Goal: Find contact information: Find contact information

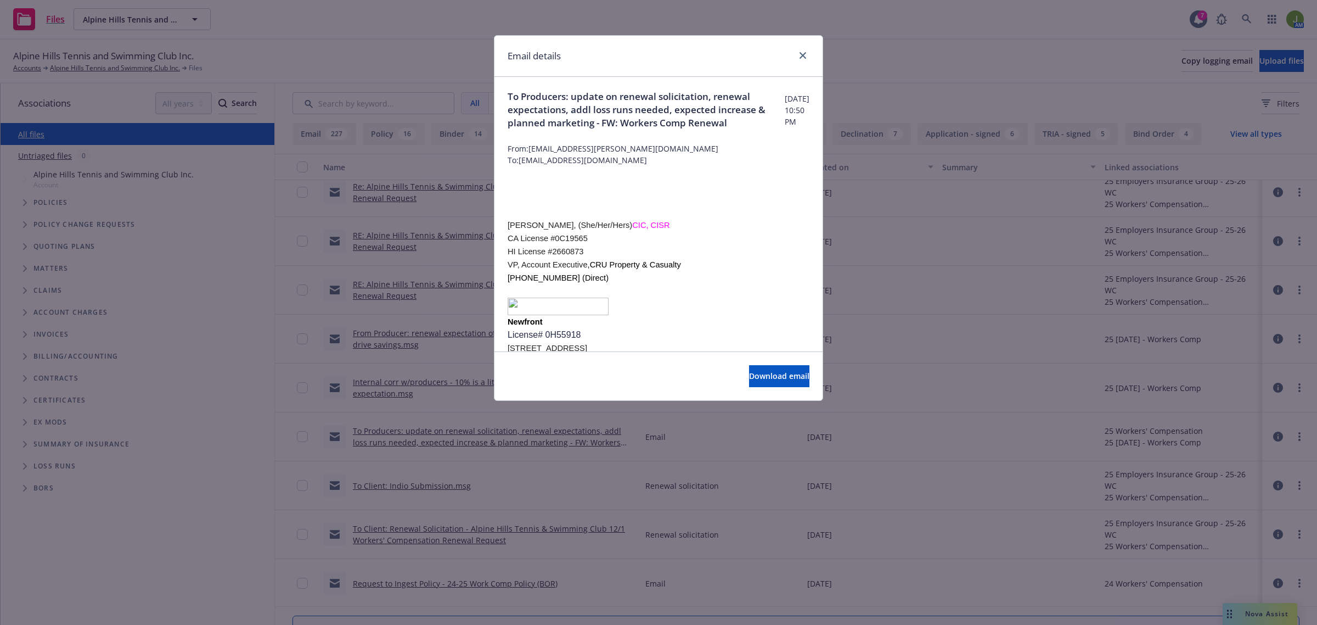
scroll to position [892, 0]
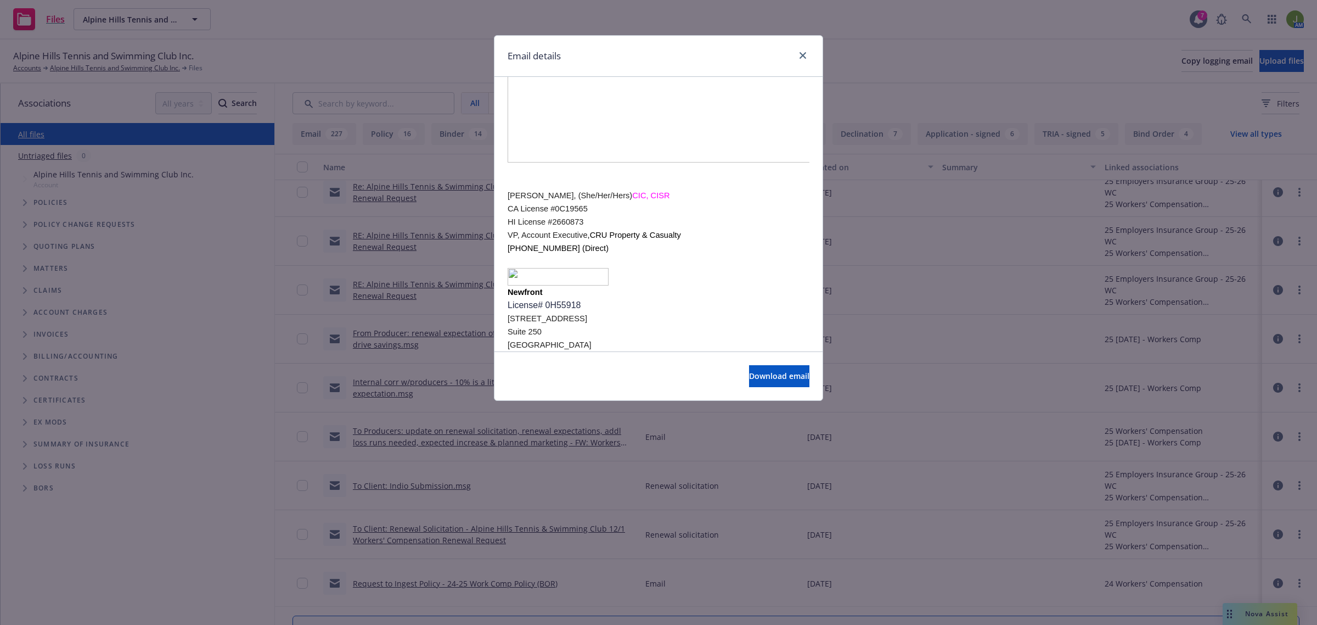
click at [795, 56] on div at bounding box center [801, 56] width 18 height 14
click at [805, 58] on icon "close" at bounding box center [803, 55] width 7 height 7
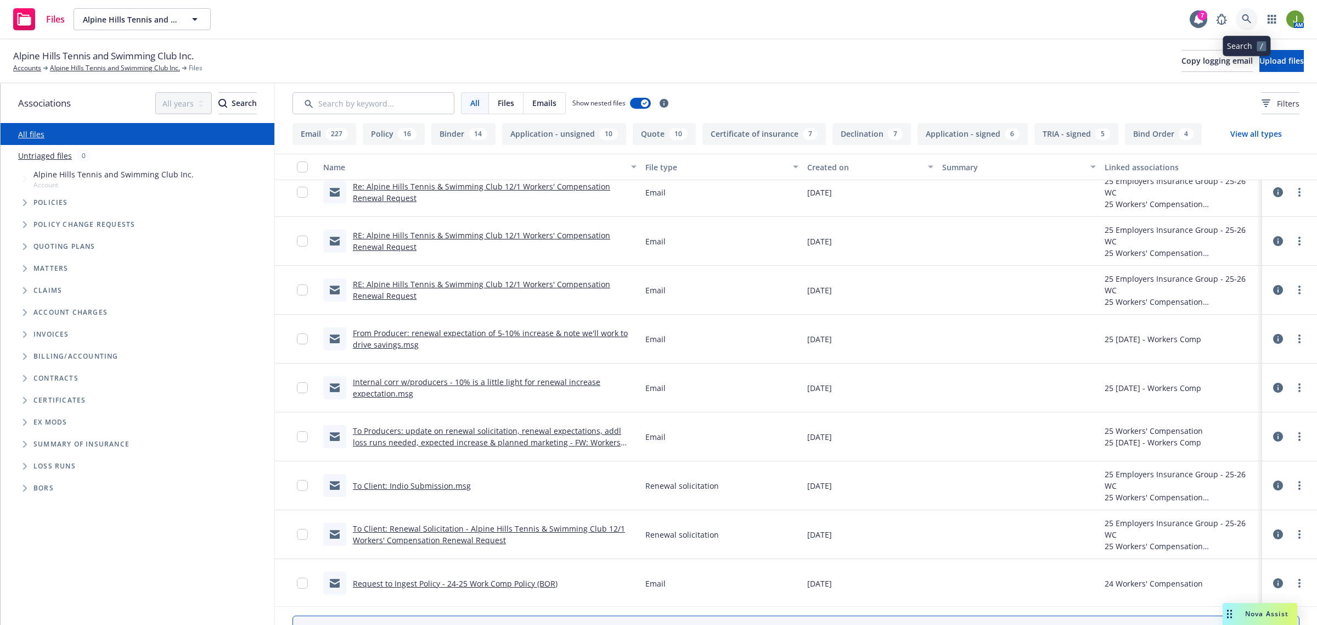
click at [1244, 15] on icon at bounding box center [1246, 18] width 9 height 9
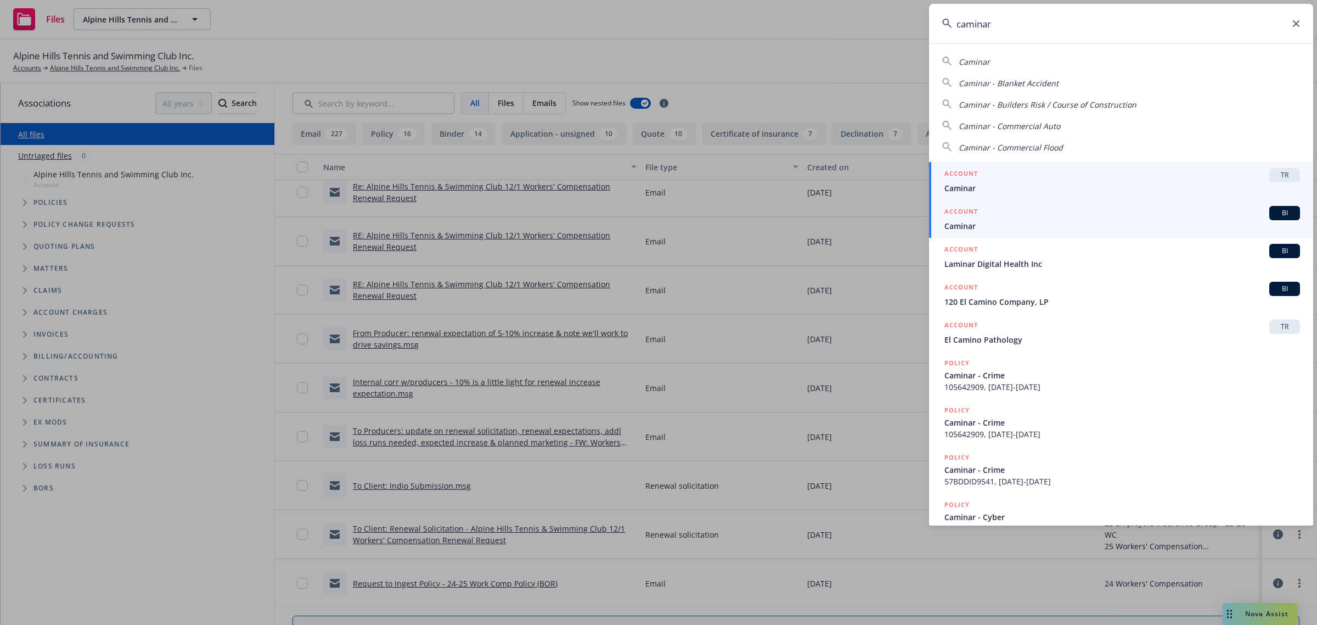
type input "caminar"
click at [972, 218] on h5 "ACCOUNT" at bounding box center [960, 212] width 33 height 13
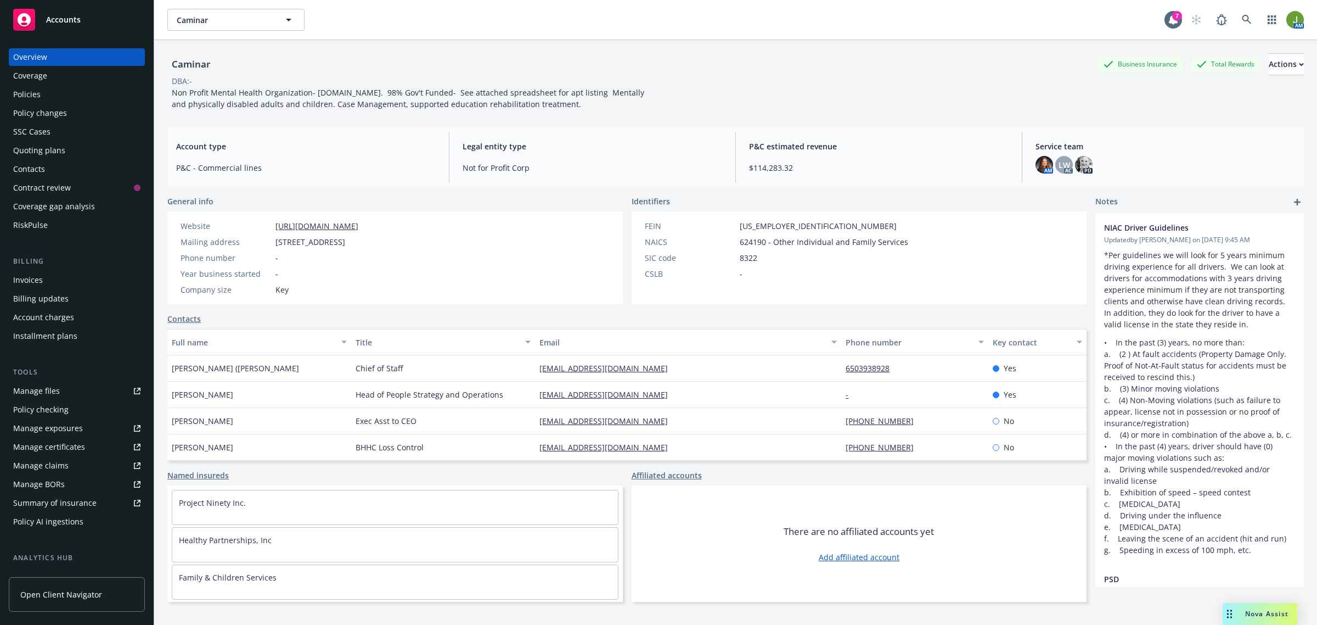
click at [44, 91] on div "Policies" at bounding box center [76, 95] width 127 height 18
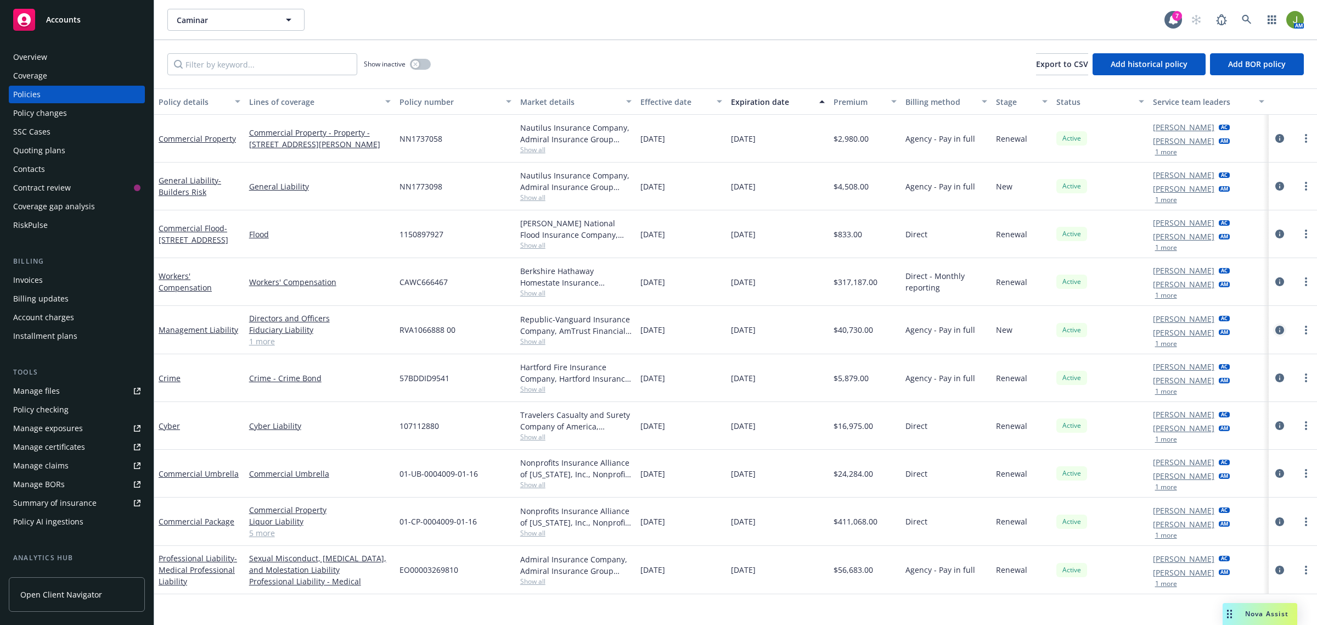
click at [1280, 327] on icon "circleInformation" at bounding box center [1279, 329] width 9 height 9
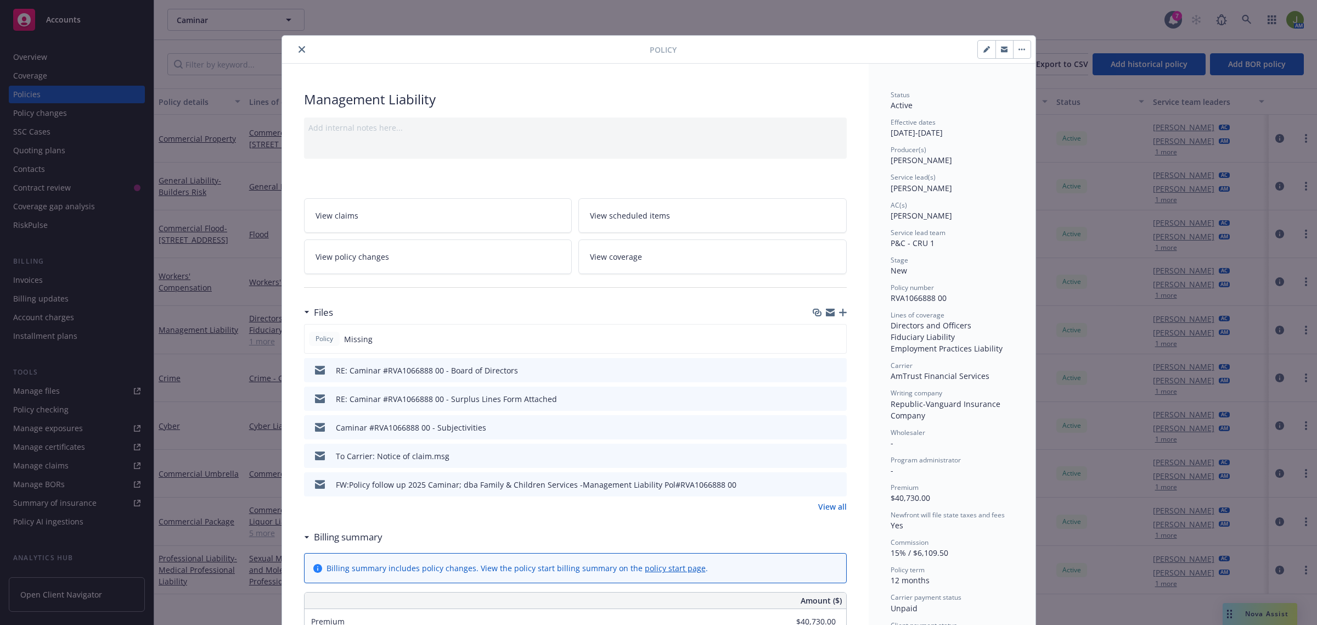
click at [824, 507] on link "View all" at bounding box center [832, 506] width 29 height 12
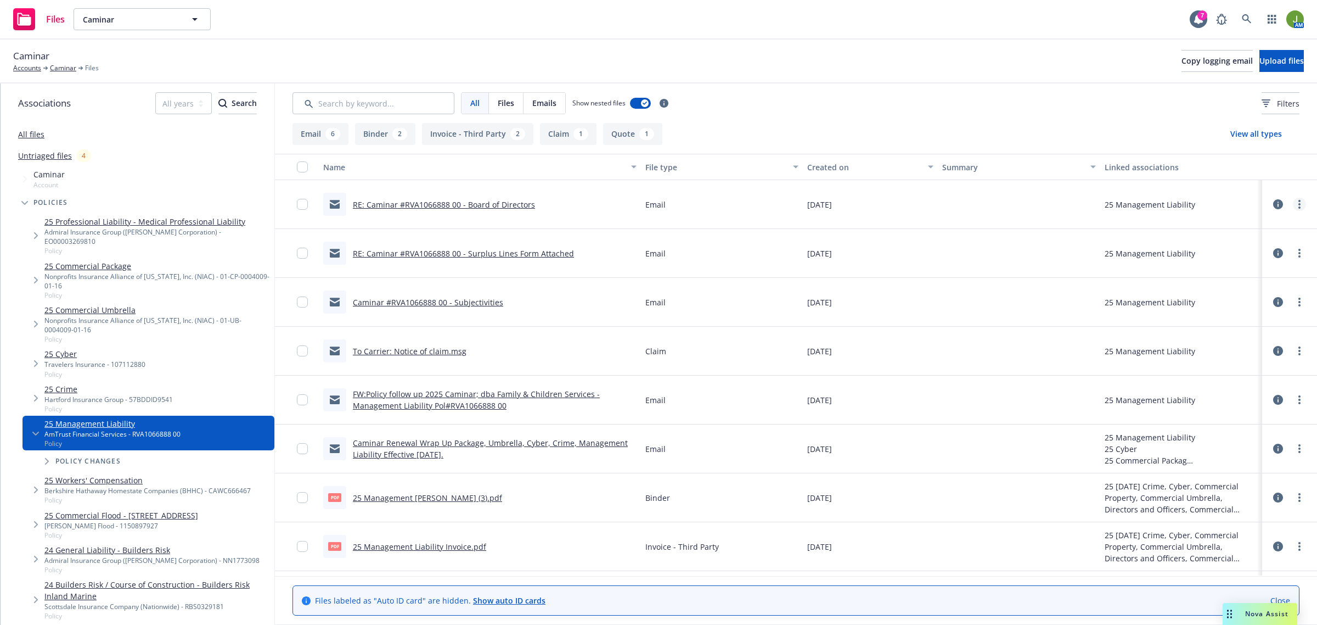
click at [1293, 206] on link "more" at bounding box center [1299, 204] width 13 height 13
click at [1257, 269] on link "Edit" at bounding box center [1240, 271] width 109 height 22
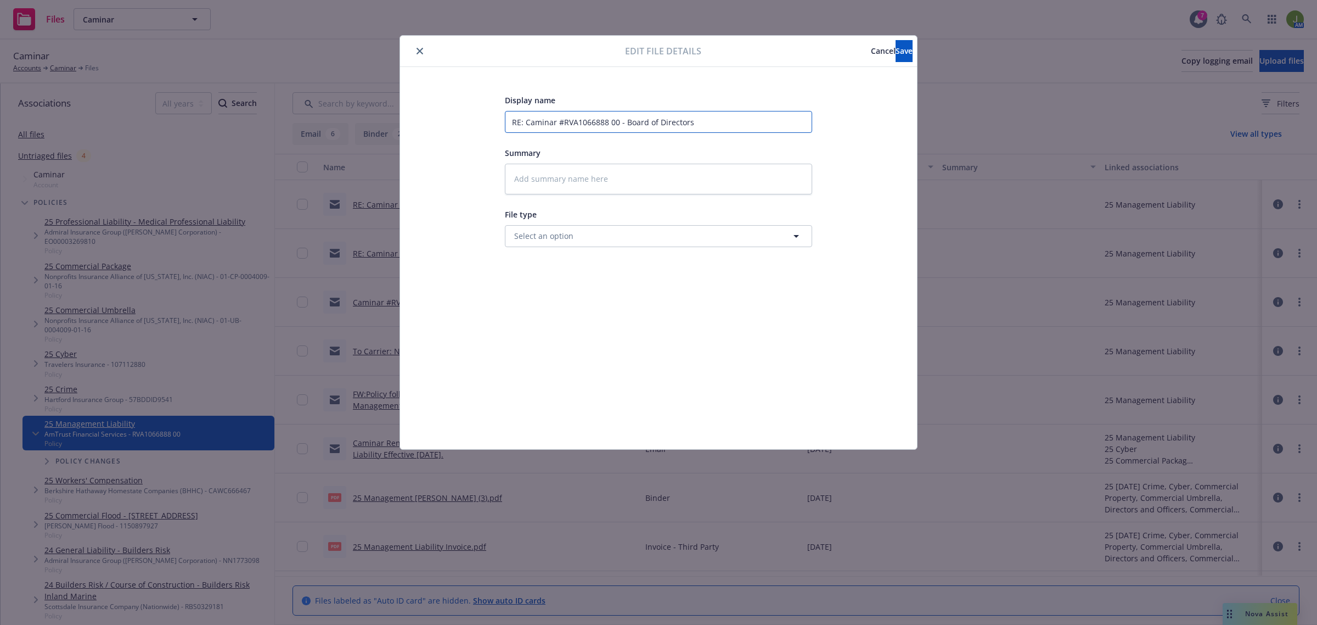
click at [508, 122] on input "RE: Caminar #RVA1066888 00 - Board of Directors" at bounding box center [658, 122] width 307 height 22
drag, startPoint x: 699, startPoint y: 125, endPoint x: 623, endPoint y: 124, distance: 75.7
click at [623, 124] on input "RE: Caminar #RVA1066888 00 - Board of Directors" at bounding box center [658, 122] width 307 height 22
click at [513, 123] on input "RE: Caminar #RVA1066888 00 - Board of Directors" at bounding box center [658, 122] width 307 height 22
type textarea "x"
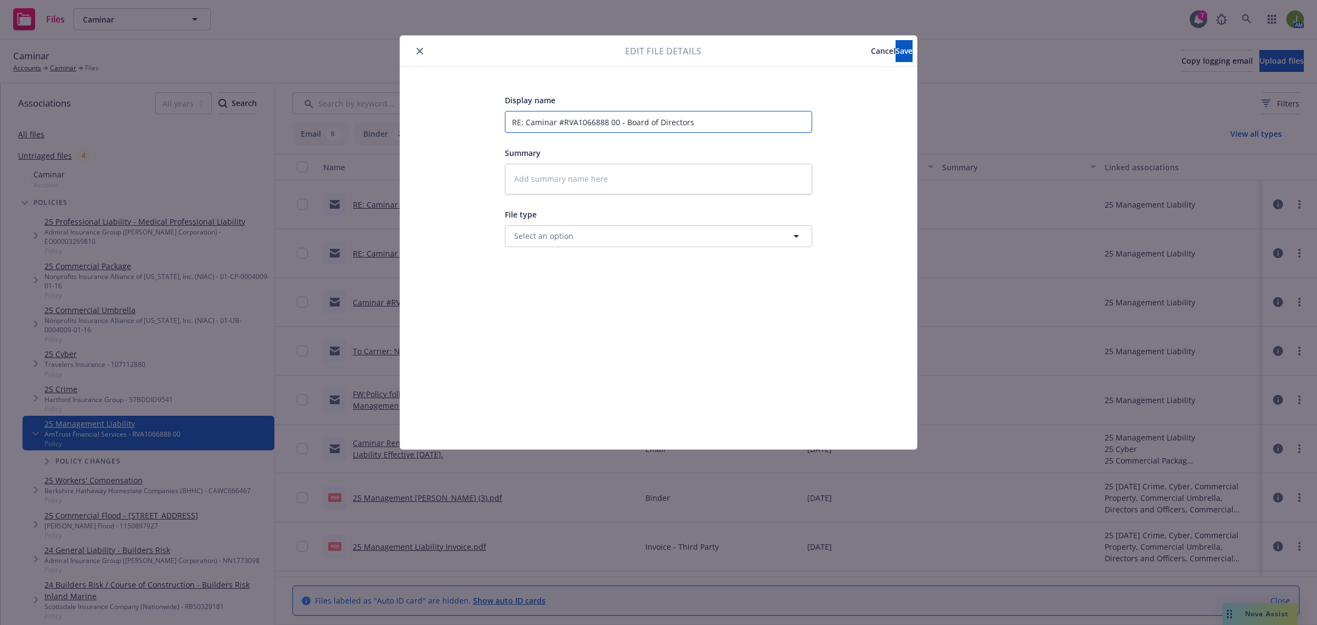
type input "TRE: Caminar #RVA1066888 00 - Board of Directors"
type textarea "x"
type input "ToRE: Caminar #RVA1066888 00 - Board of Directors"
type textarea "x"
type input "To RE: Caminar #RVA1066888 00 - Board of Directors"
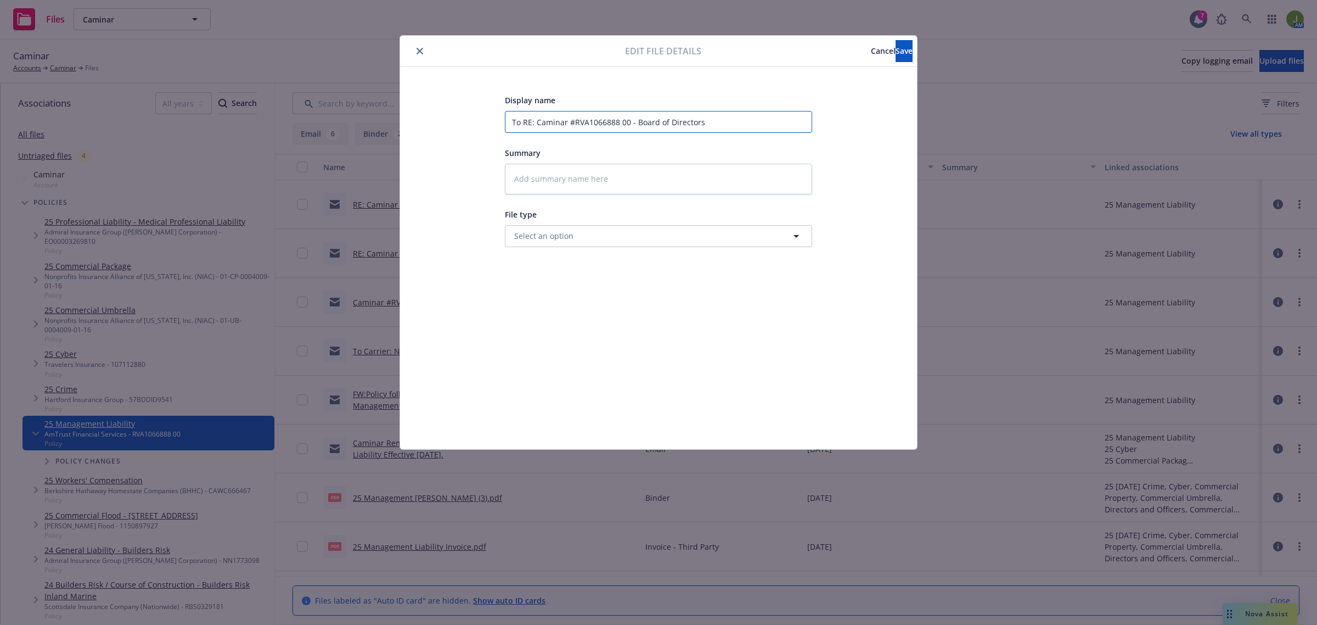
type textarea "x"
type input "To CRE: Caminar #RVA1066888 00 - Board of Directors"
type textarea "x"
type input "To CaRE: Caminar #RVA1066888 00 - Board of Directors"
type textarea "x"
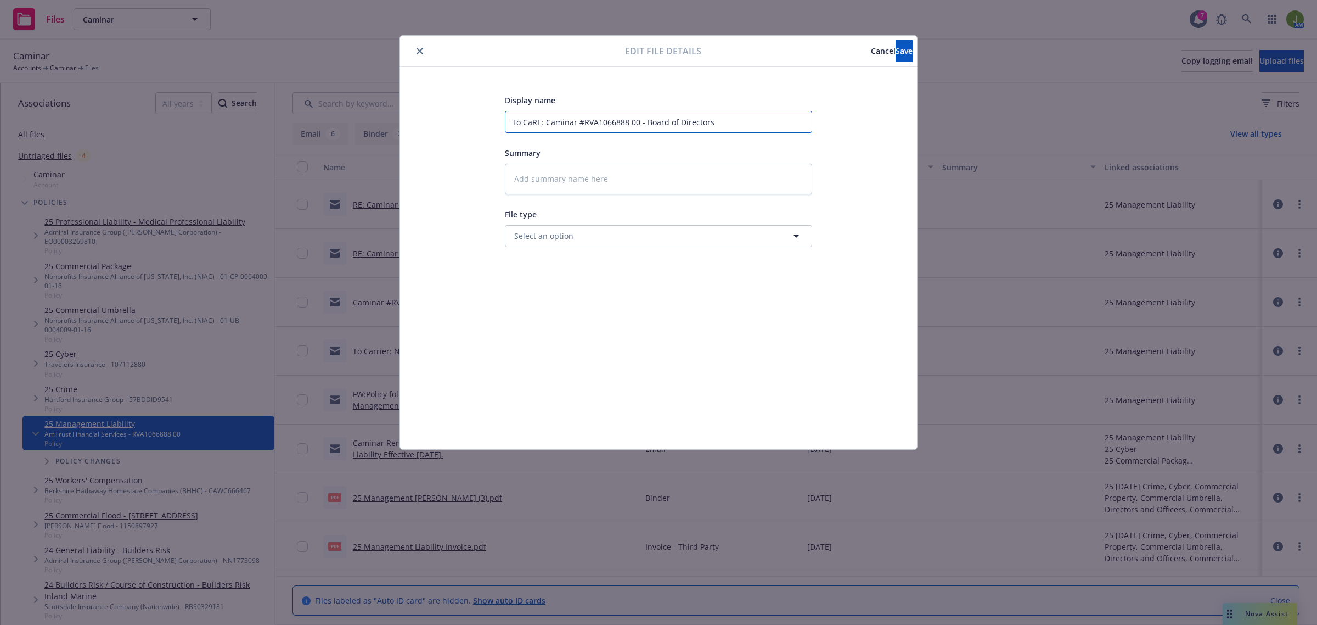
type input "To CarRE: Caminar #RVA1066888 00 - Board of Directors"
type textarea "x"
type input "To CarrRE: Caminar #RVA1066888 00 - Board of Directors"
type textarea "x"
type input "To CarriRE: Caminar #RVA1066888 00 - Board of Directors"
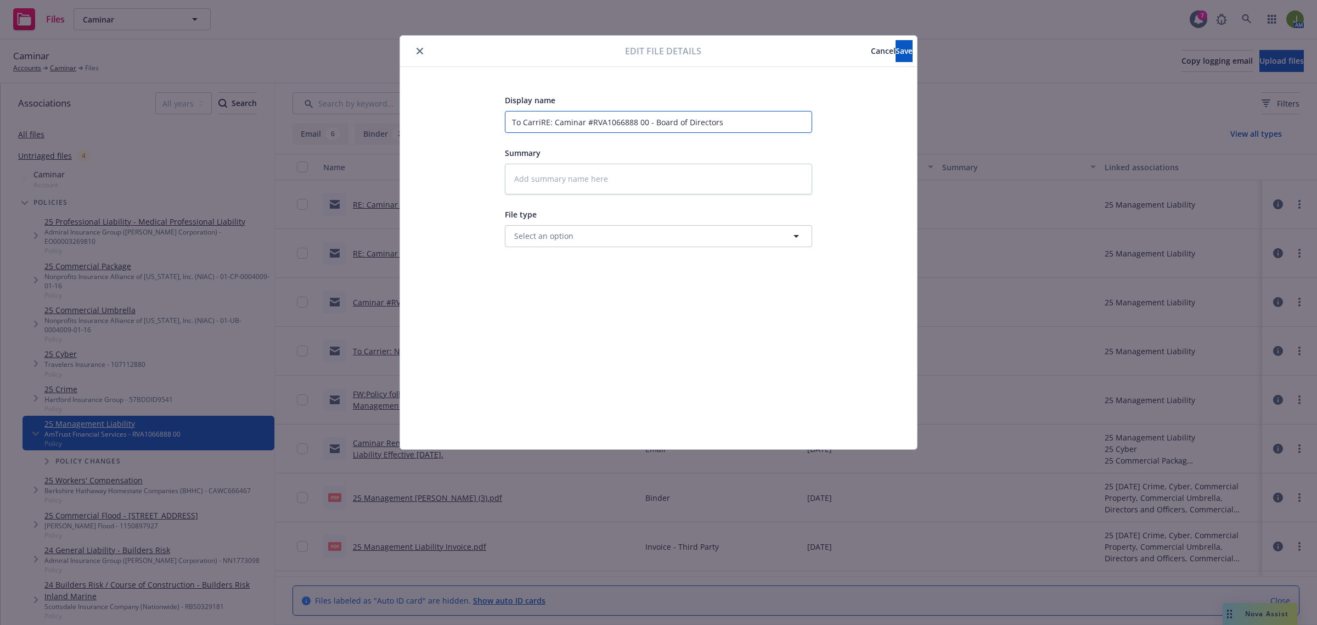
type textarea "x"
type input "To CarrieRE: Caminar #RVA1066888 00 - Board of Directors"
type textarea "x"
type input "To CarrierRE: Caminar #RVA1066888 00 - Board of Directors"
type textarea "x"
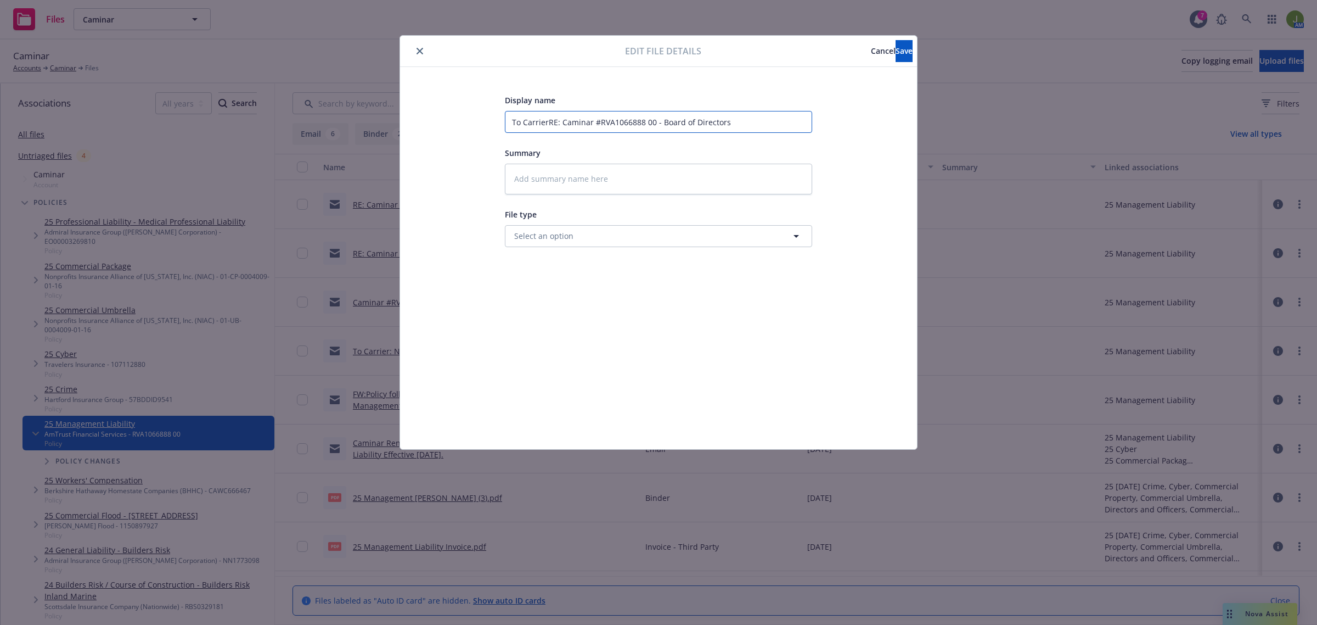
type input "To Carrier:RE: Caminar #RVA1066888 00 - Board of Directors"
type textarea "x"
type input "To Carrier: RE: Caminar #RVA1066888 00 - Board of Directors"
paste input "Board of Directors"
type textarea "x"
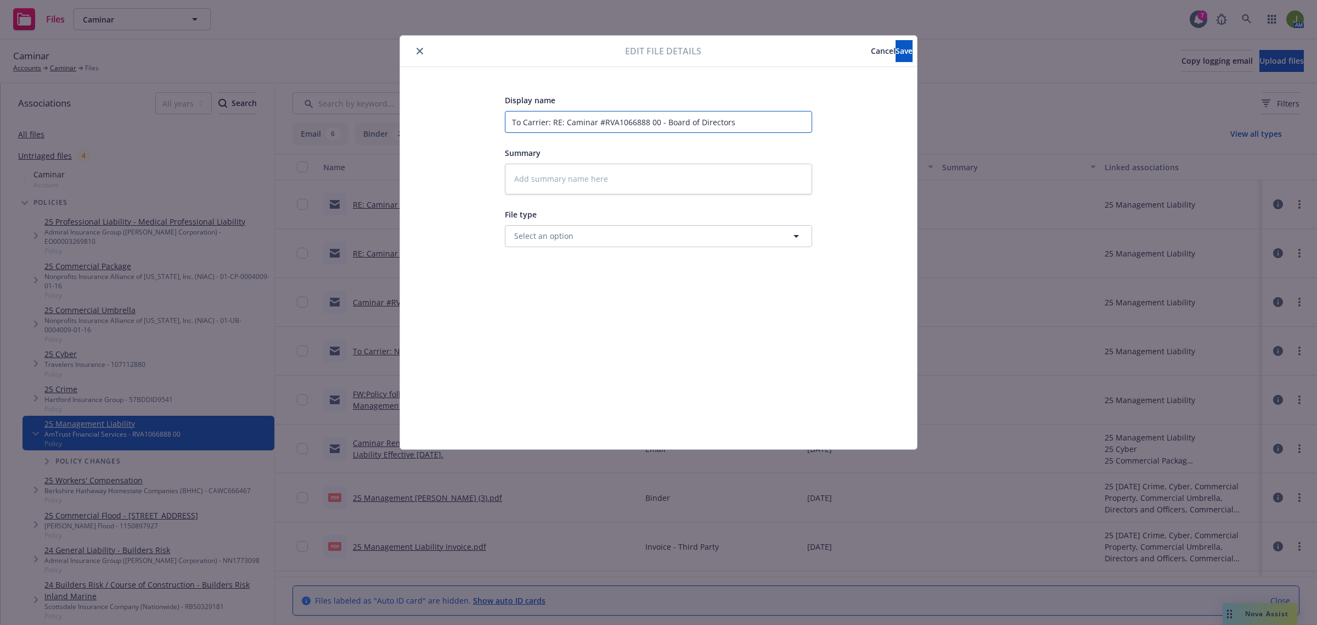
type input "To Carrier: Board of DirectorsRE: Caminar #RVA1066888 00 - Board of Directors"
type textarea "x"
type input "To Carrier: Board of Directors RE: Caminar #RVA1066888 00 - Board of Directors"
type textarea "x"
type input "To Carrier: Board of Directors LRE: Caminar #RVA1066888 00 - Board of Directors"
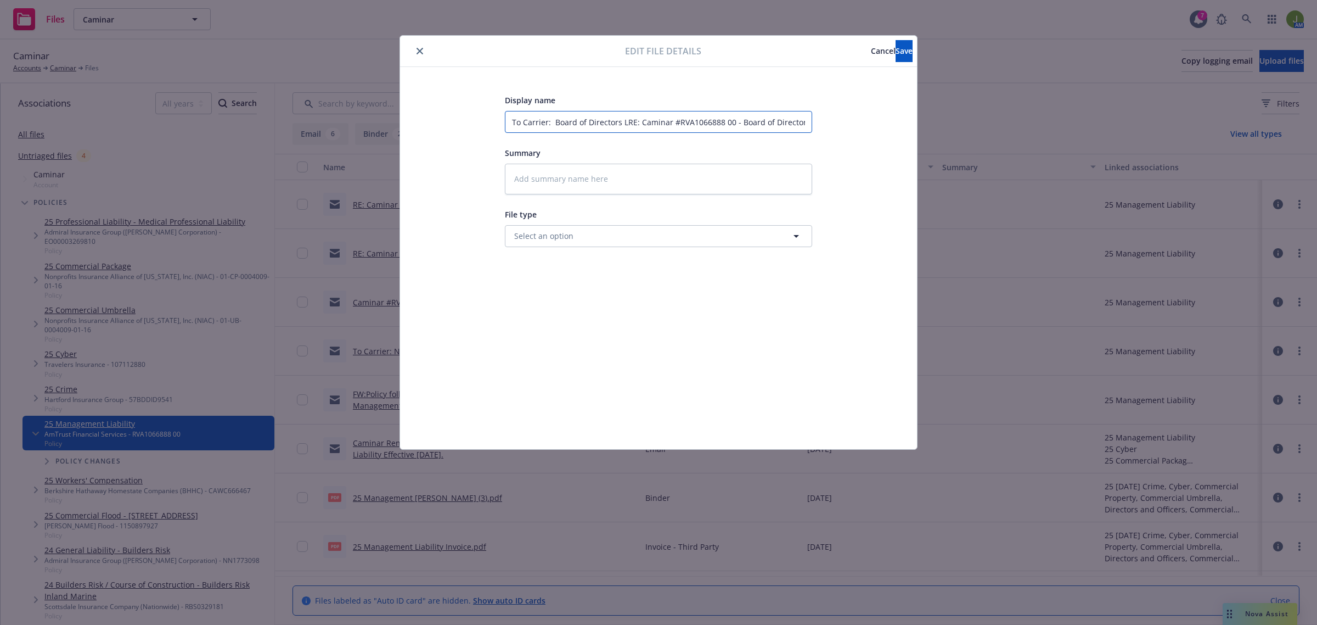
type textarea "x"
type input "To Carrier: Board of Directors LisRE: Caminar #RVA1066888 00 - Board of Directo…"
type textarea "x"
type input "To Carrier: Board of Directors ListRE: Caminar #RVA1066888 00 - Board of Direct…"
type textarea "x"
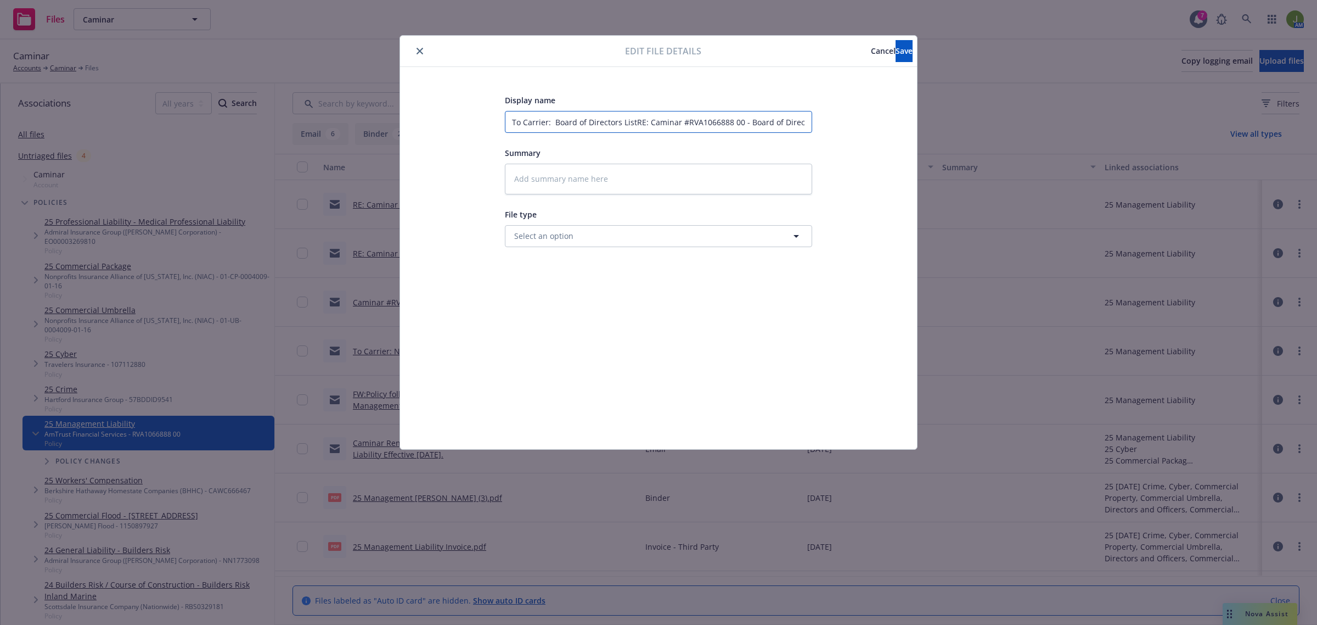
type input "To Carrier: Board of Directors List RE: Caminar #RVA1066888 00 - Board of Direc…"
type textarea "x"
type input "To Carrier: Board of Directors List -RE: Caminar #RVA1066888 00 - Board of Dire…"
type textarea "x"
type input "To Carrier: Board of Directors List - RE: Caminar #RVA1066888 00 - Board of Dir…"
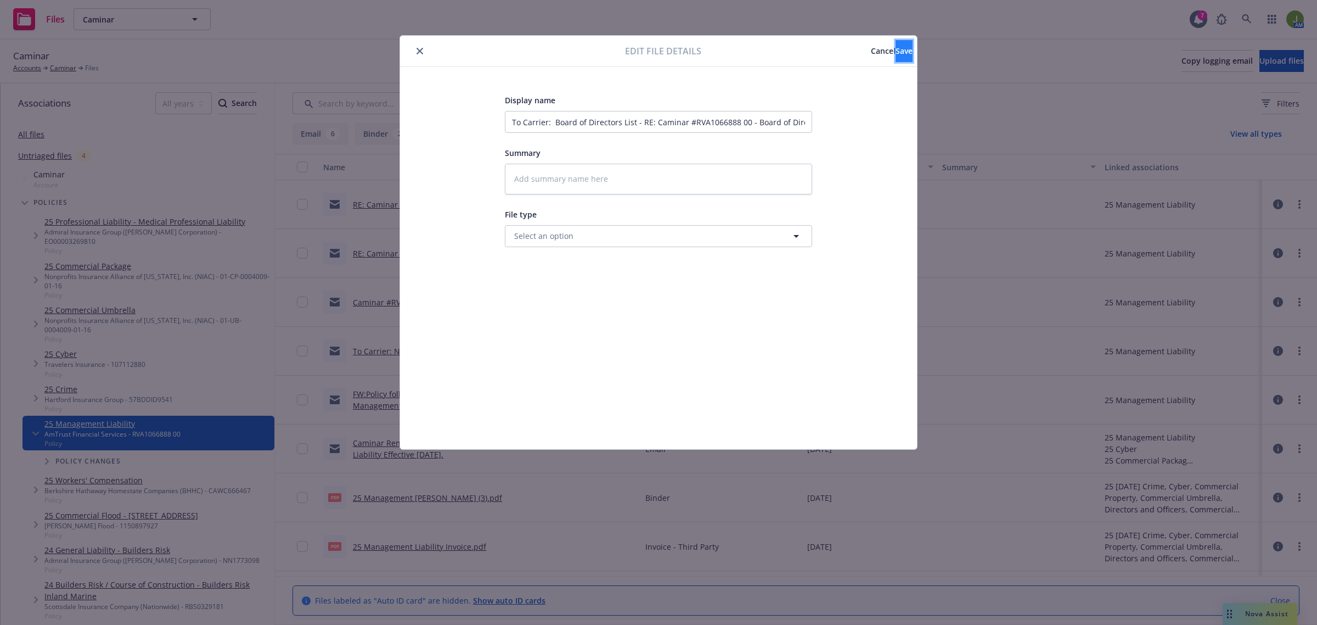
click at [896, 47] on span "Save" at bounding box center [904, 51] width 17 height 10
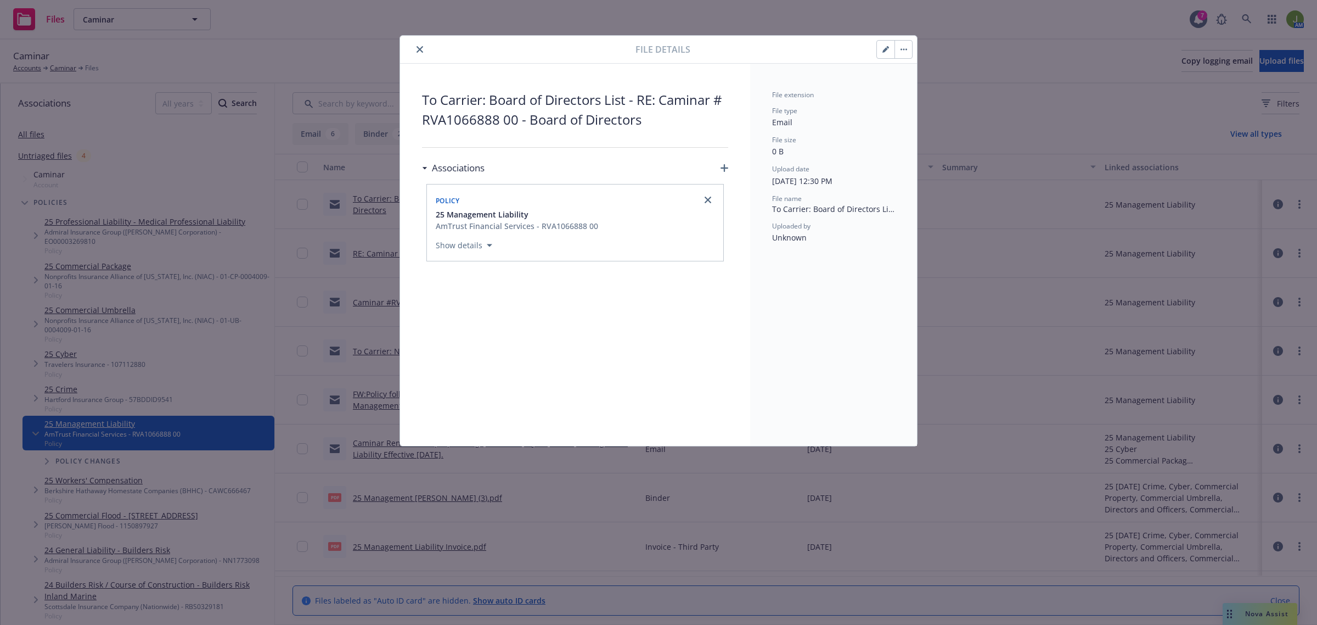
click at [424, 48] on button "close" at bounding box center [419, 49] width 13 height 13
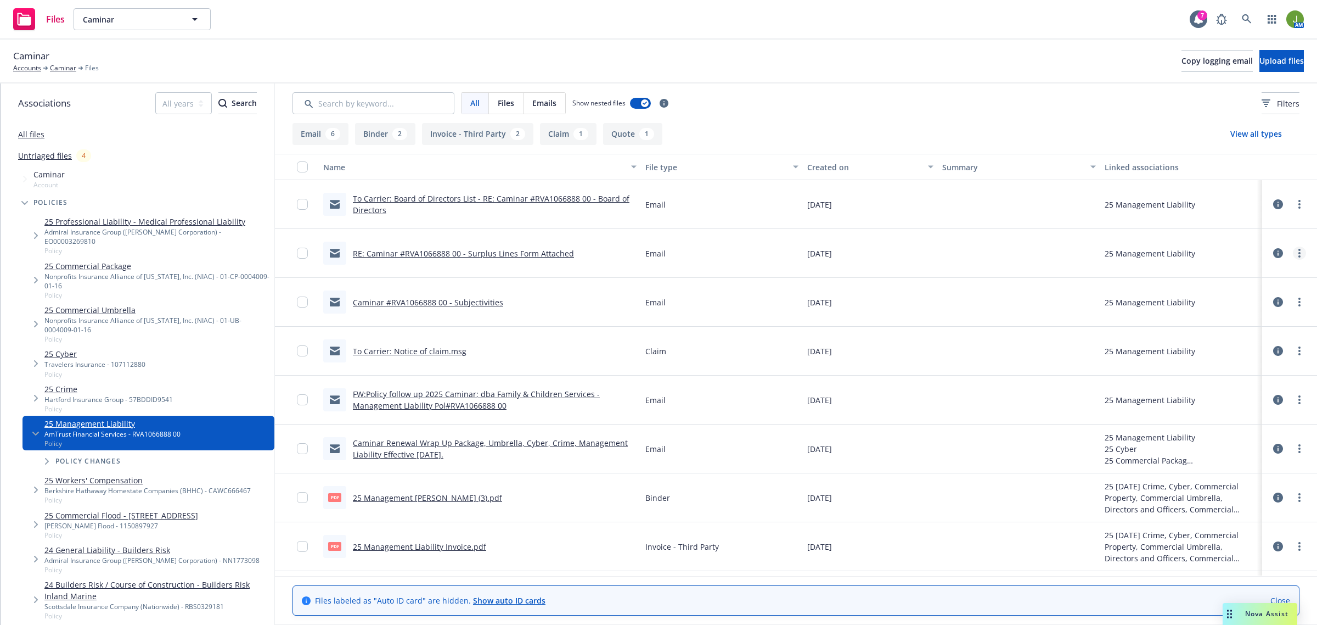
click at [1298, 254] on circle "more" at bounding box center [1299, 253] width 2 height 2
click at [1228, 321] on link "Edit" at bounding box center [1240, 319] width 109 height 22
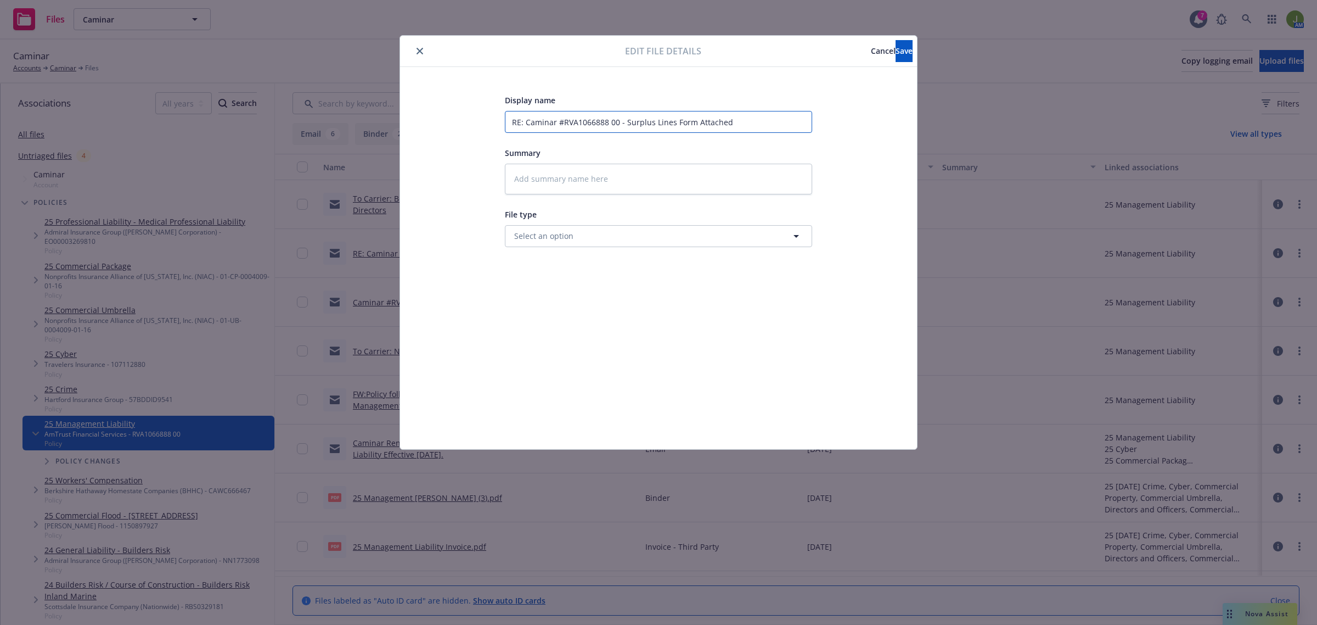
drag, startPoint x: 691, startPoint y: 122, endPoint x: 626, endPoint y: 123, distance: 65.3
click at [626, 123] on input "RE: Caminar #RVA1066888 00 - Surplus Lines Form Attached" at bounding box center [658, 122] width 307 height 22
click at [510, 120] on input "RE: Caminar #RVA1066888 00 - Surplus Lines Form Attached" at bounding box center [658, 122] width 307 height 22
type textarea "x"
type input "ToRE: Caminar #RVA1066888 00 - Surplus Lines Form Attached"
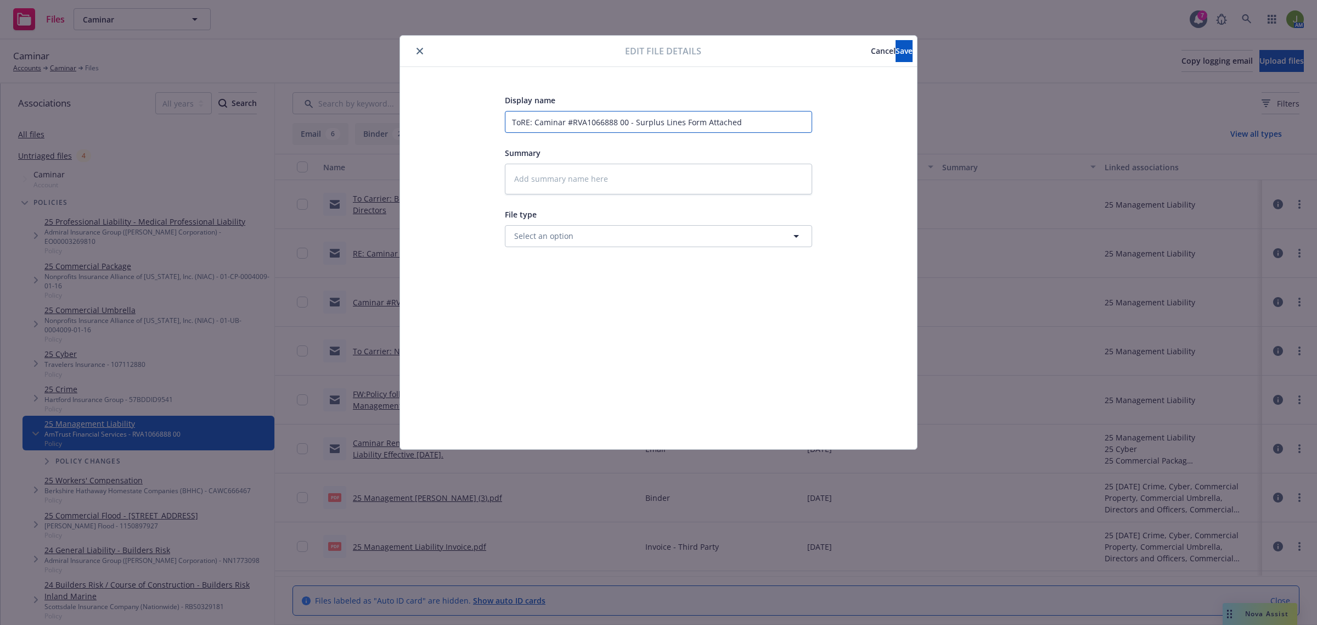
type textarea "x"
type input "To RE: Caminar #RVA1066888 00 - Surplus Lines Form Attached"
type textarea "x"
type input "To CRE: Caminar #RVA1066888 00 - Surplus Lines Form Attached"
type textarea "x"
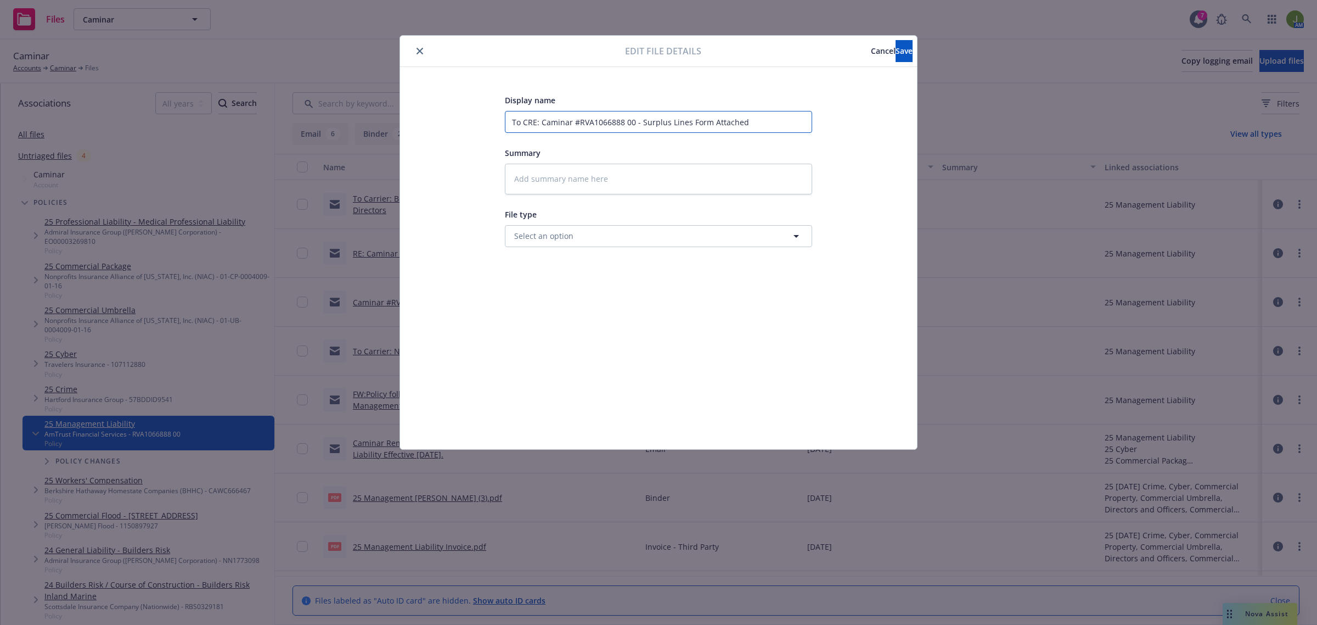
type input "To CaRE: Caminar #RVA1066888 00 - Surplus Lines Form Attached"
type textarea "x"
type input "To CarRE: Caminar #RVA1066888 00 - Surplus Lines Form Attached"
type textarea "x"
type input "To CarrRE: Caminar #RVA1066888 00 - Surplus Lines Form Attached"
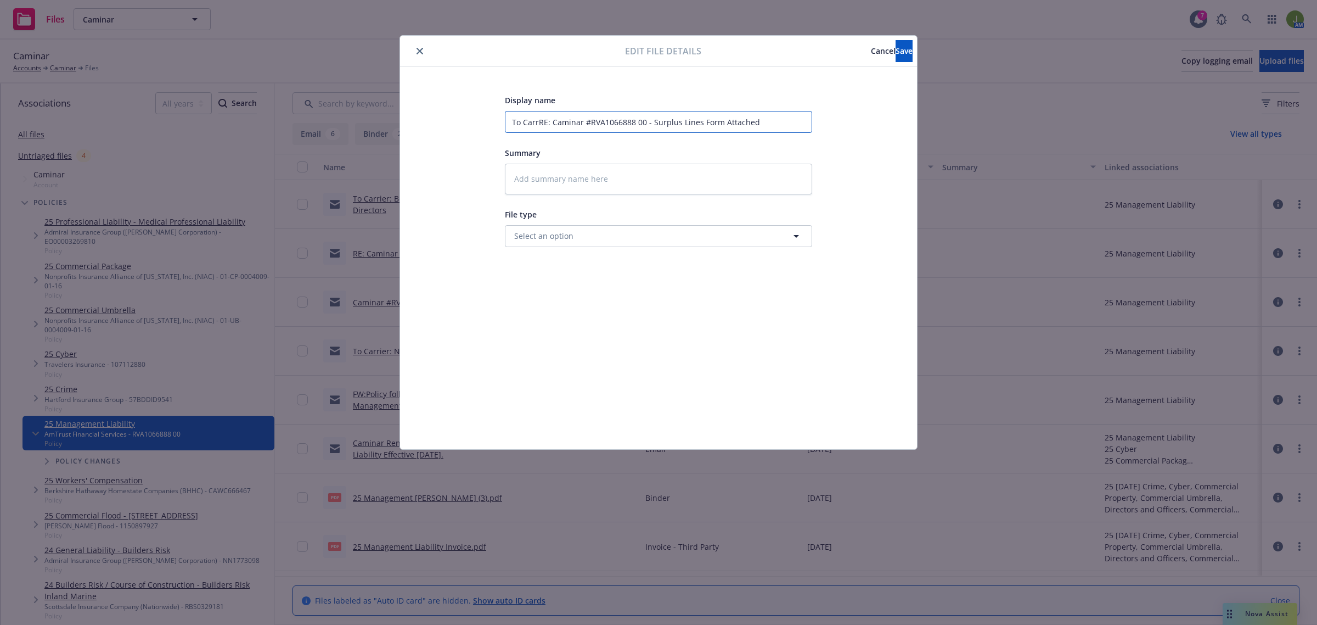
type textarea "x"
type input "To CarriRE: Caminar #RVA1066888 00 - Surplus Lines Form Attached"
type textarea "x"
type input "To CarrieRE: Caminar #RVA1066888 00 - Surplus Lines Form Attached"
type textarea "x"
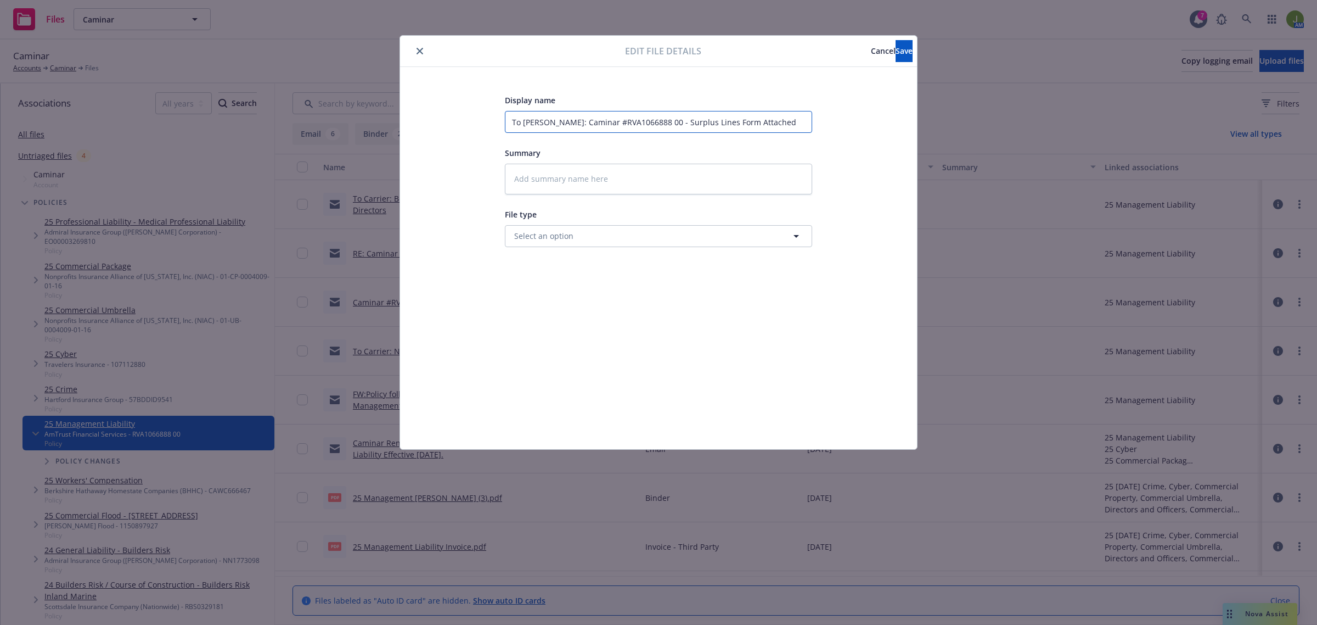
type input "To CarrierRE: Caminar #RVA1066888 00 - Surplus Lines Form Attached"
type textarea "x"
type input "To Carrier:RE: Caminar #RVA1066888 00 - Surplus Lines Form Attached"
type textarea "x"
type input "To Carrier: RE: Caminar #RVA1066888 00 - Surplus Lines Form Attached"
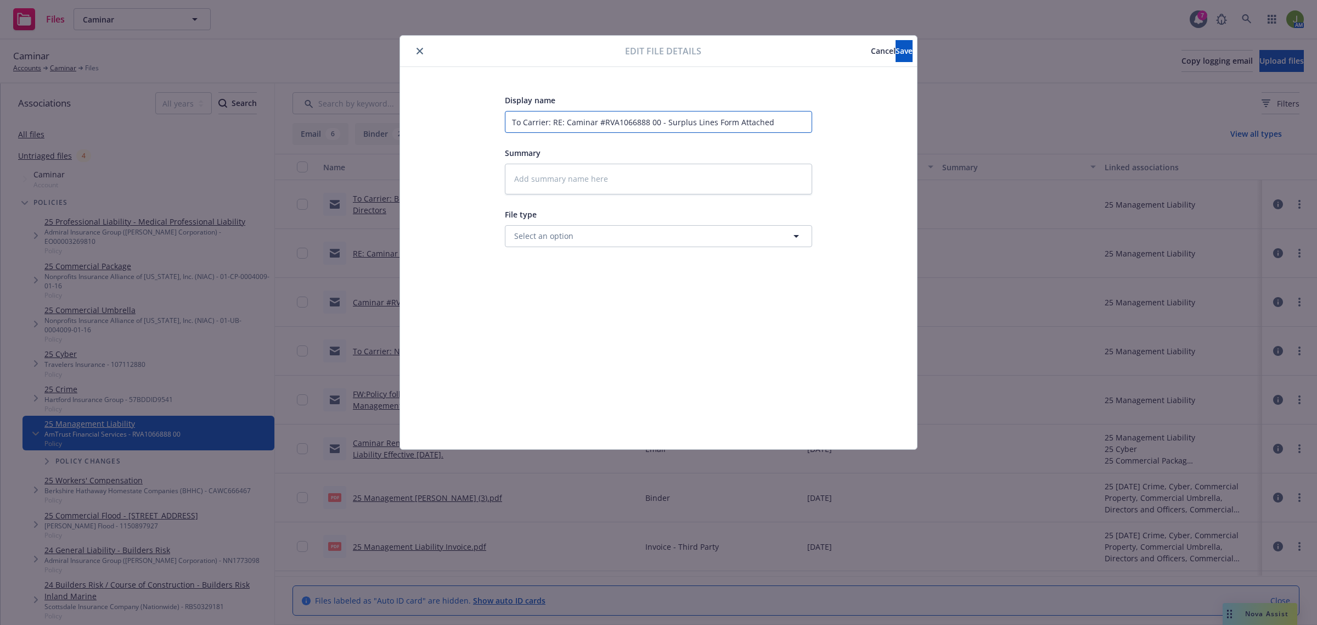
paste input "Surplus Lines Form"
type textarea "x"
type input "To Carrier: Surplus Lines FormRE: Caminar #RVA1066888 00 - Surplus Lines Form A…"
type textarea "x"
type input "To Carrier: Surplus Lines Form RE: Caminar #RVA1066888 00 - Surplus Lines Form …"
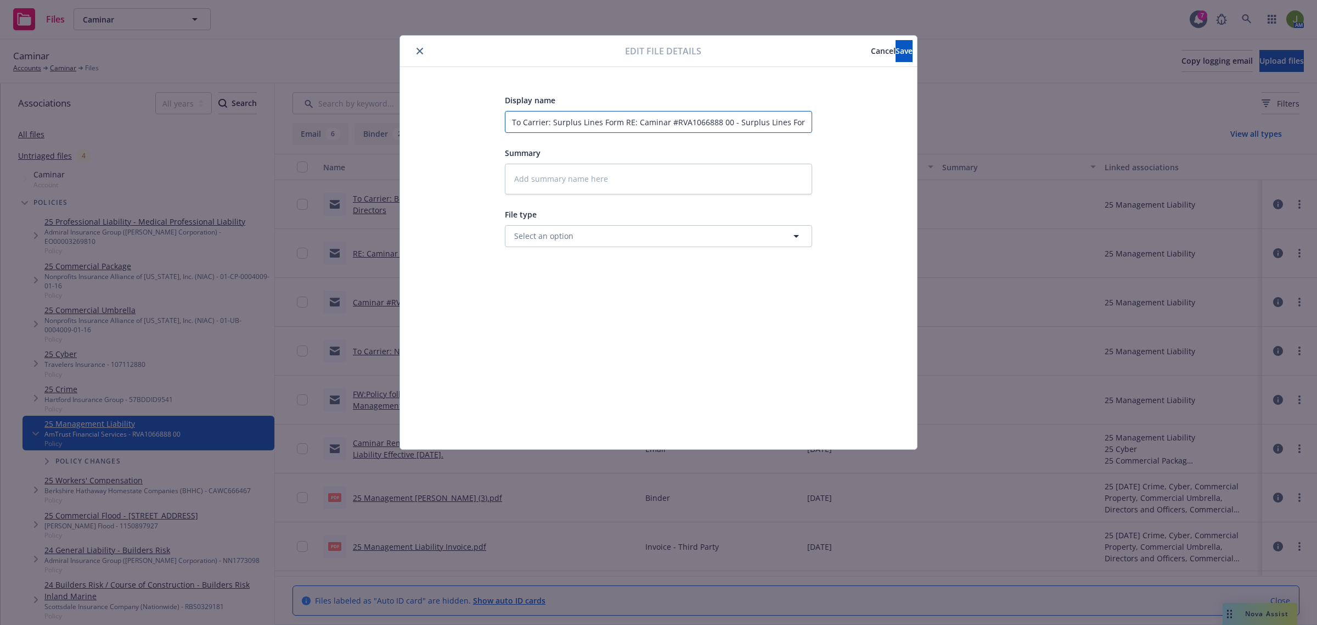
type textarea "x"
type input "To Carrier: Surplus Lines Form SRE: Caminar #RVA1066888 00 - Surplus Lines Form…"
type textarea "x"
type input "To Carrier: Surplus Lines Form SuRE: Caminar #RVA1066888 00 - Surplus Lines For…"
type textarea "x"
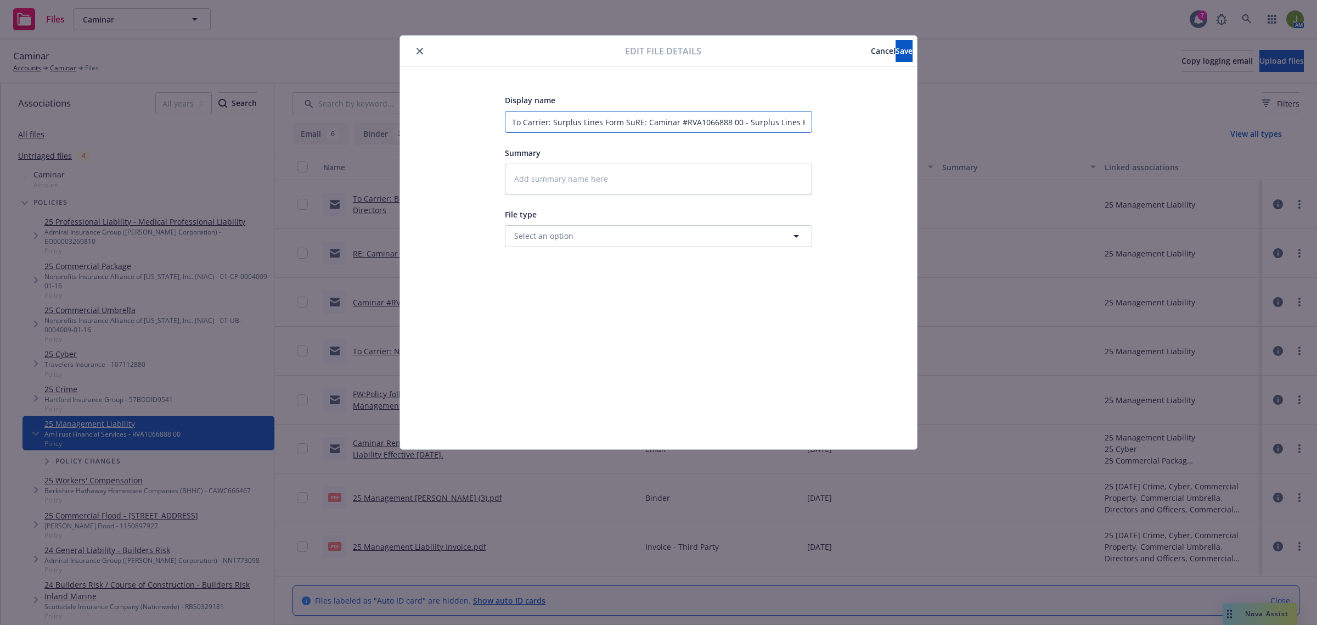
type input "To Carrier: Surplus Lines Form SubRE: Caminar #RVA1066888 00 - Surplus Lines Fo…"
type textarea "x"
type input "To Carrier: Surplus Lines Form SubjRE: Caminar #RVA1066888 00 - Surplus Lines F…"
type textarea "x"
type input "To Carrier: Surplus Lines Form SubjeRE: Caminar #RVA1066888 00 - Surplus Lines …"
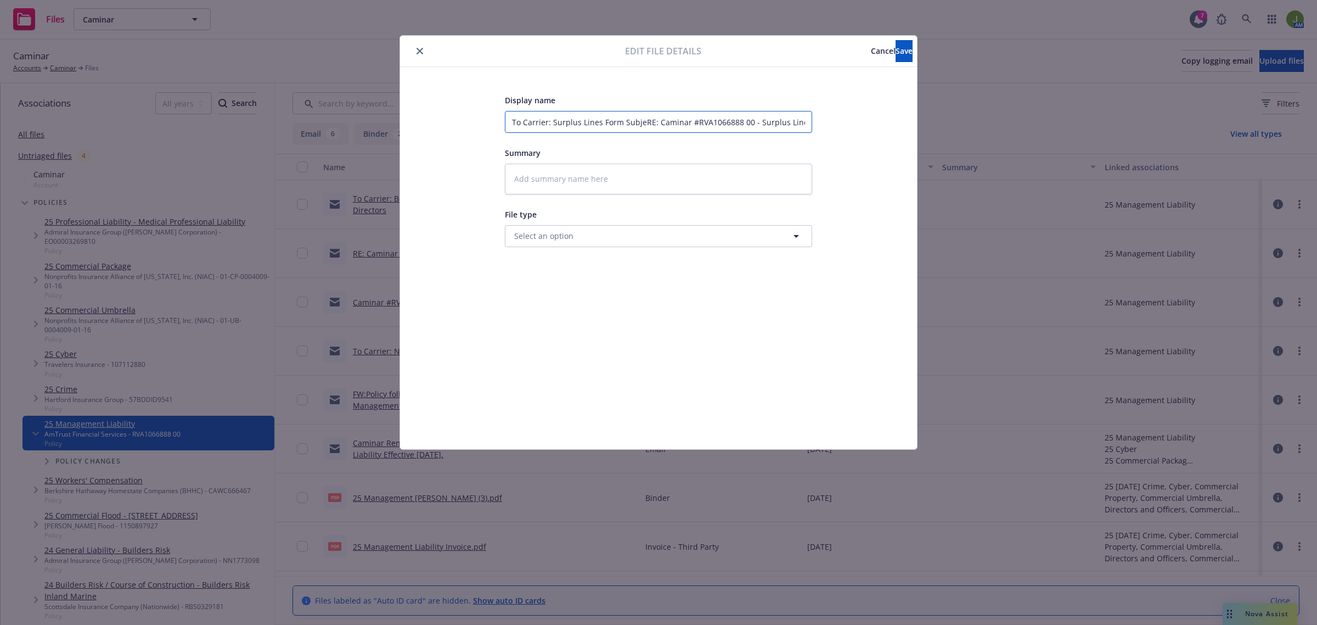
type textarea "x"
type input "To Carrier: Surplus Lines Form SubjecRE: Caminar #RVA1066888 00 - Surplus Lines…"
type textarea "x"
type input "To Carrier: Surplus Lines Form SubjectRE: Caminar #RVA1066888 00 - Surplus Line…"
type textarea "x"
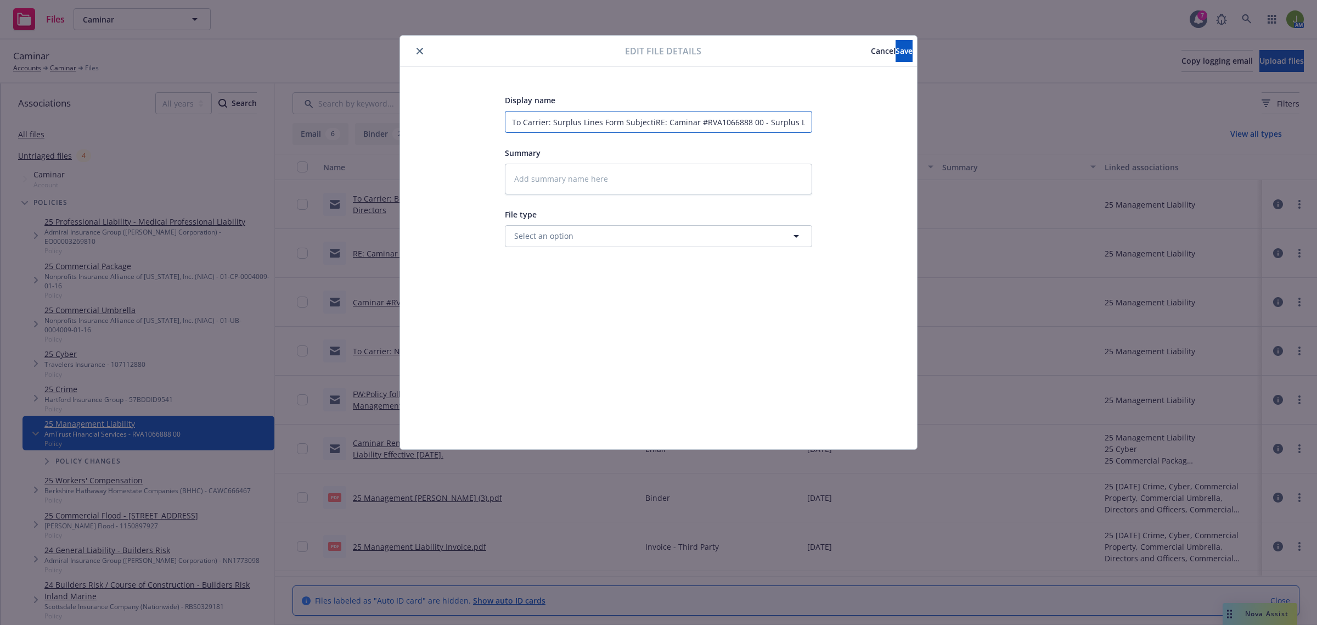
type input "To Carrier: Surplus Lines Form SubjectivRE: Caminar #RVA1066888 00 - Surplus Li…"
type textarea "x"
type input "To Carrier: Surplus Lines Form SubjectiviRE: Caminar #RVA1066888 00 - Surplus L…"
type textarea "x"
type input "To Carrier: Surplus Lines Form SubjectivitRE: Caminar #RVA1066888 00 - Surplus …"
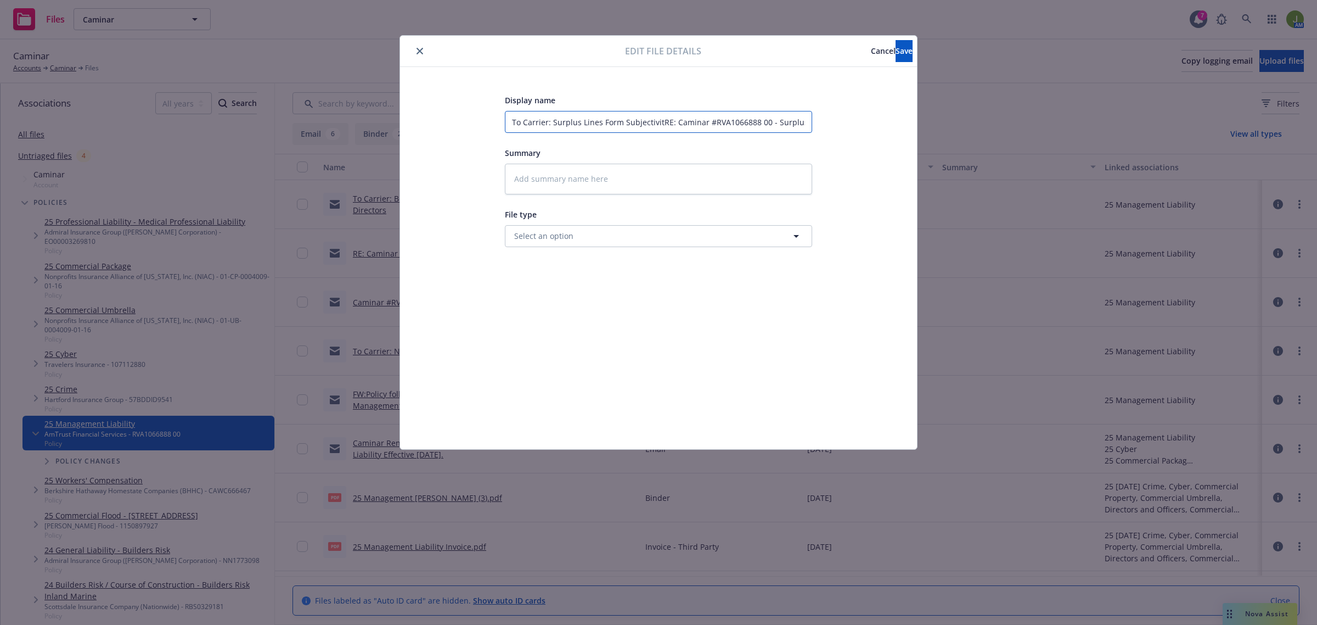
type textarea "x"
type input "To Carrier: Surplus Lines Form SubjectivitiRE: Caminar #RVA1066888 00 - Surplus…"
type textarea "x"
type input "To Carrier: Surplus Lines Form SubjectivitieRE: Caminar #RVA1066888 00 - Surplu…"
type textarea "x"
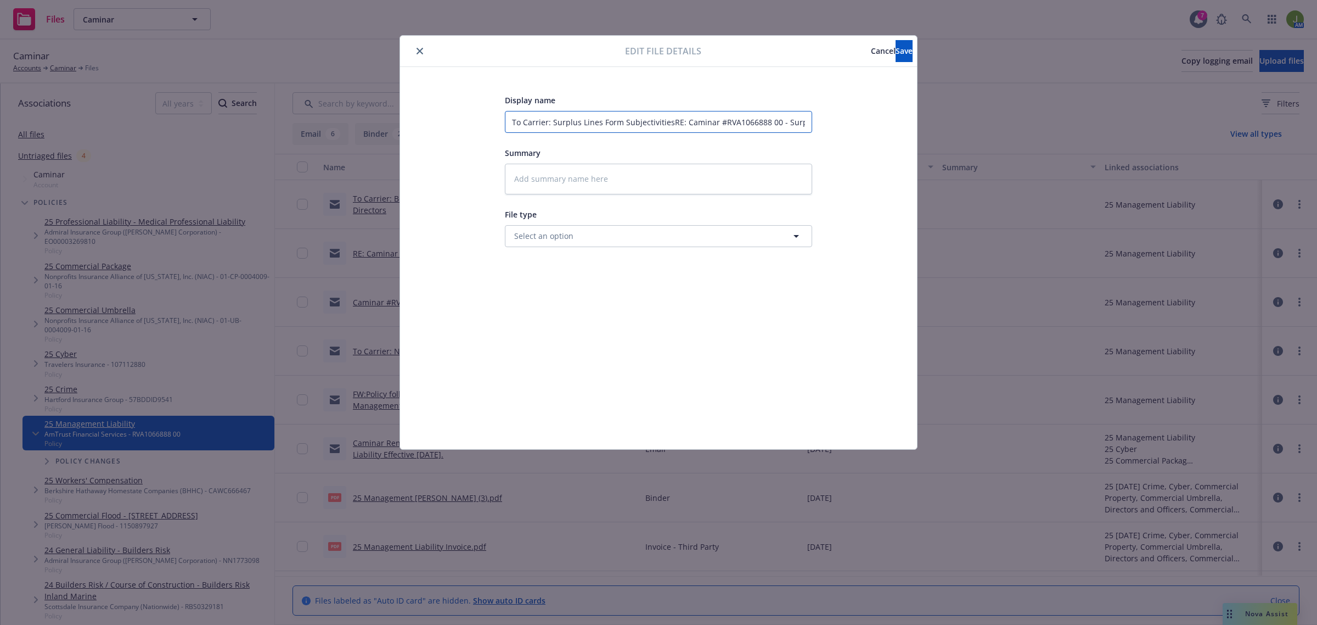
type input "To Carrier: Surplus Lines Form Subjectivities RE: Caminar #RVA1066888 00 - Surp…"
type textarea "x"
type input "To Carrier: Surplus Lines Form SubjectivitiesRE: Caminar #RVA1066888 00 - Surpl…"
type textarea "x"
type input "To Carrier: Surplus Lines Form SubjectivitieRE: Caminar #RVA1066888 00 - Surplu…"
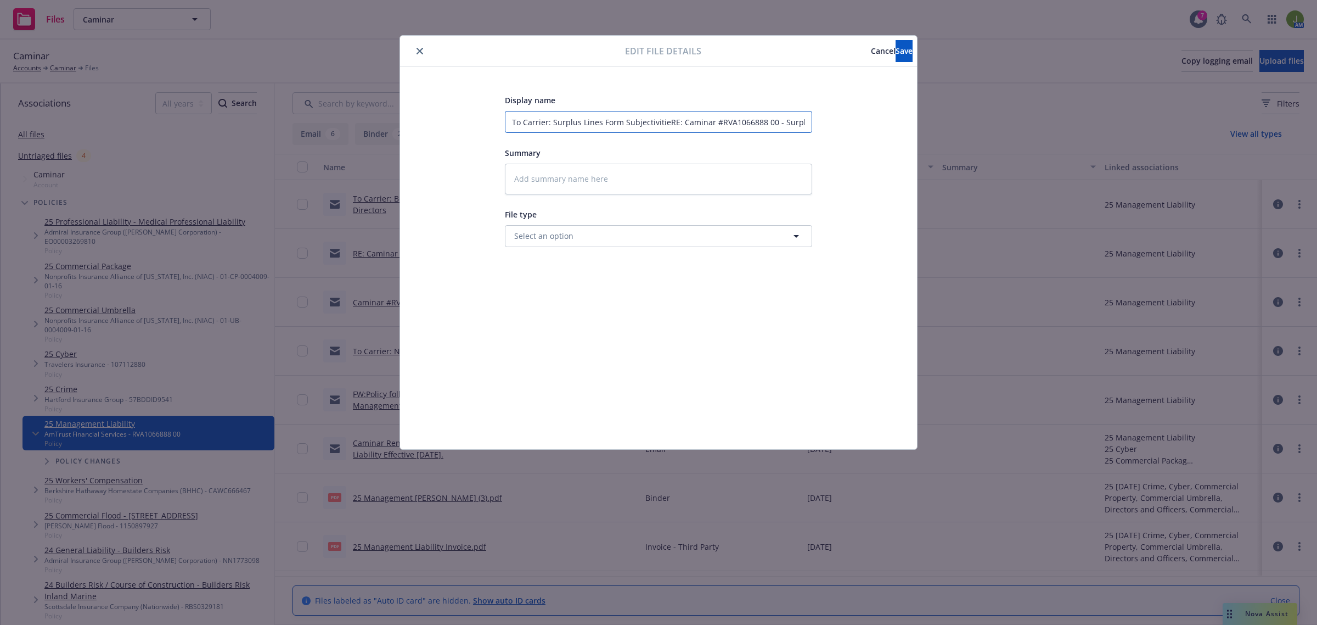
type textarea "x"
type input "To Carrier: Surplus Lines Form SubjectivitiRE: Caminar #RVA1066888 00 - Surplus…"
type textarea "x"
type input "To Carrier: Surplus Lines Form SubjectivitRE: Caminar #RVA1066888 00 - Surplus …"
type textarea "x"
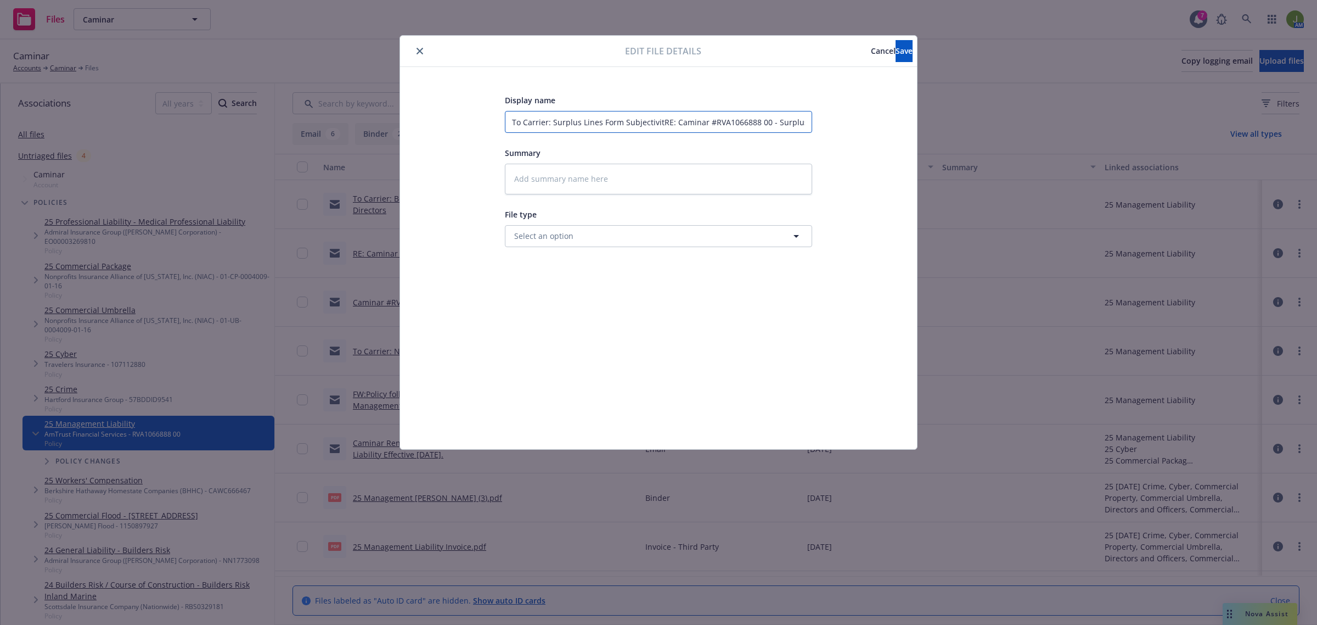
type input "To Carrier: Surplus Lines Form SubjectiviRE: Caminar #RVA1066888 00 - Surplus L…"
type textarea "x"
type input "To Carrier: Surplus Lines Form SubjectiviyRE: Caminar #RVA1066888 00 - Surplus …"
type textarea "x"
type input "To Carrier: Surplus Lines Form Subjectiviy RE: Caminar #RVA1066888 00 - Surplus…"
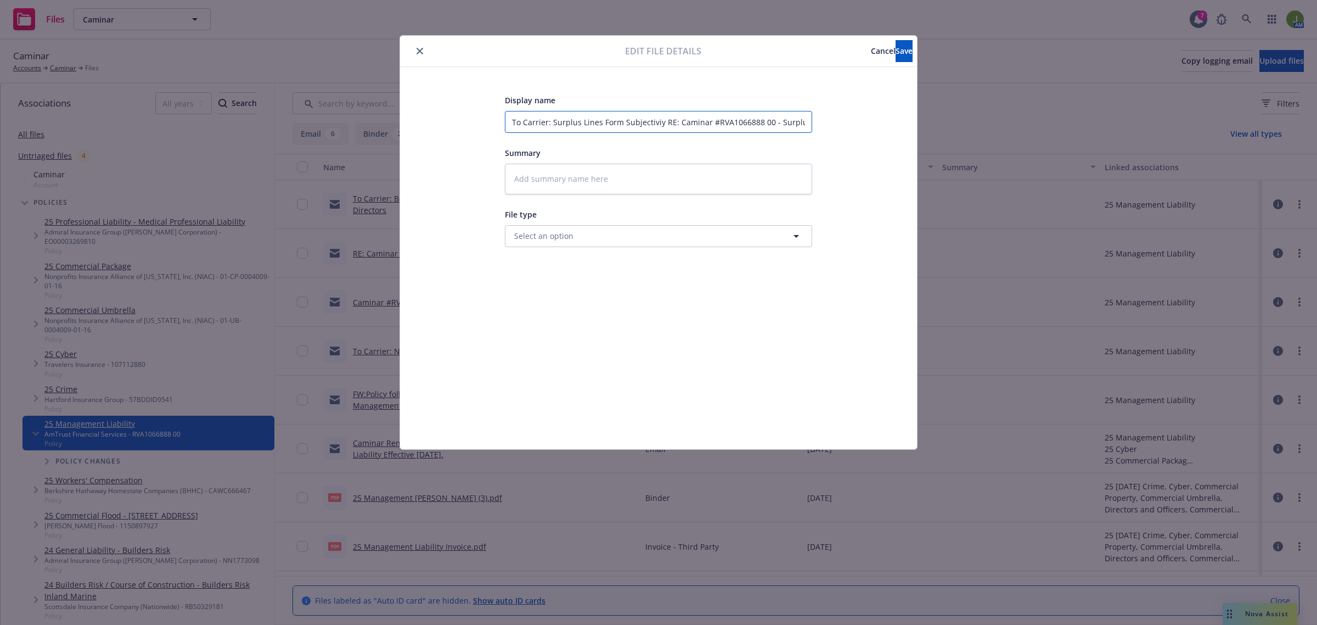
type textarea "x"
type input "To Carrier: Surplus Lines Form Subjectiviy -RE: Caminar #RVA1066888 00 - Surplu…"
type textarea "x"
type input "To Carrier: Surplus Lines Form Subjectiviy - RE: Caminar #RVA1066888 00 - Surpl…"
type textarea "x"
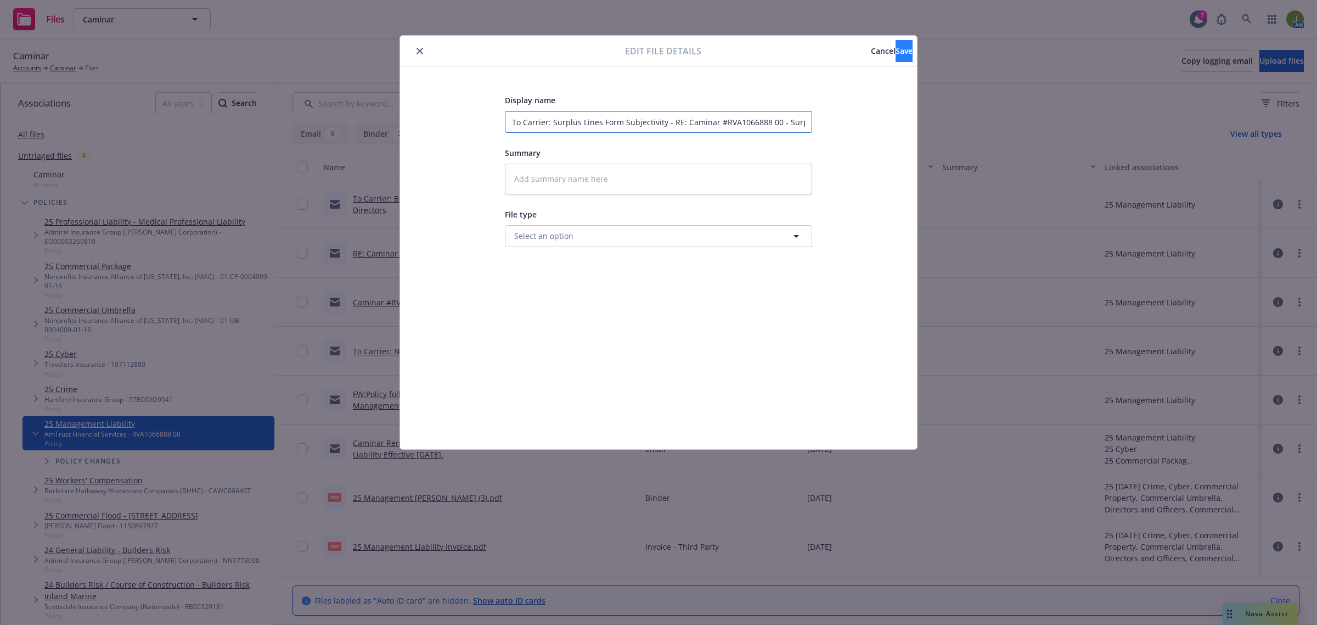
type input "To Carrier: Surplus Lines Form Subjectivity - RE: Caminar #RVA1066888 00 - Surp…"
click at [896, 53] on span "Save" at bounding box center [904, 51] width 17 height 10
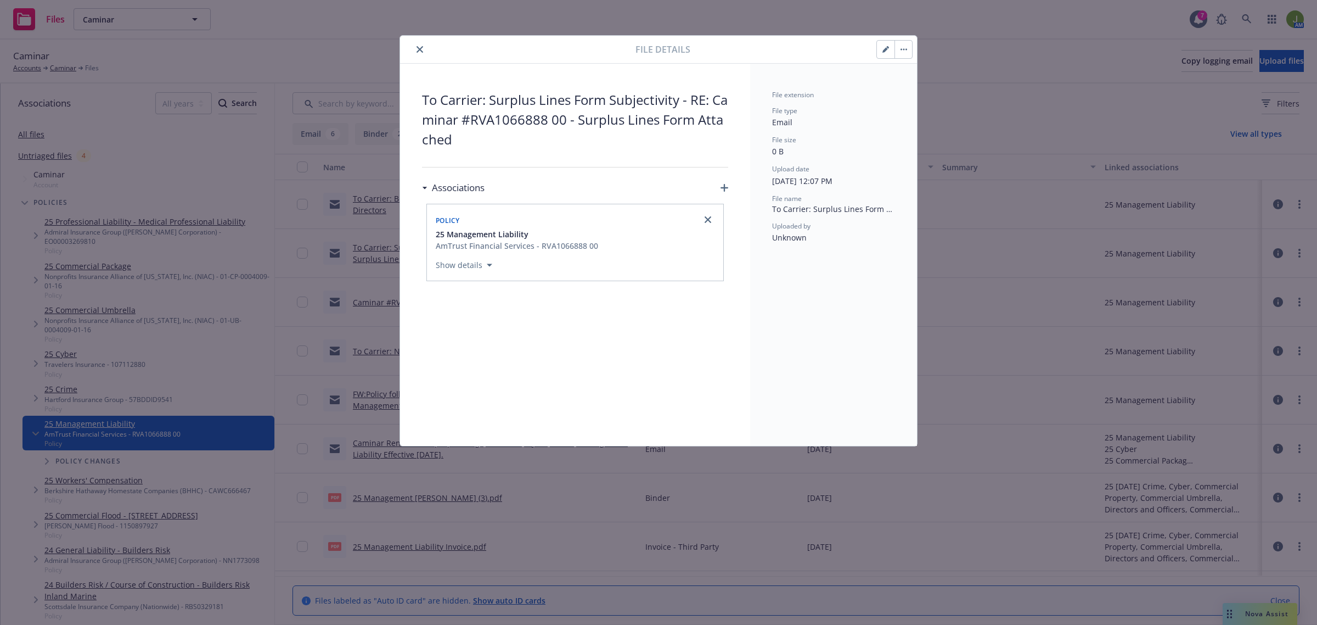
click at [424, 46] on button "close" at bounding box center [419, 49] width 13 height 13
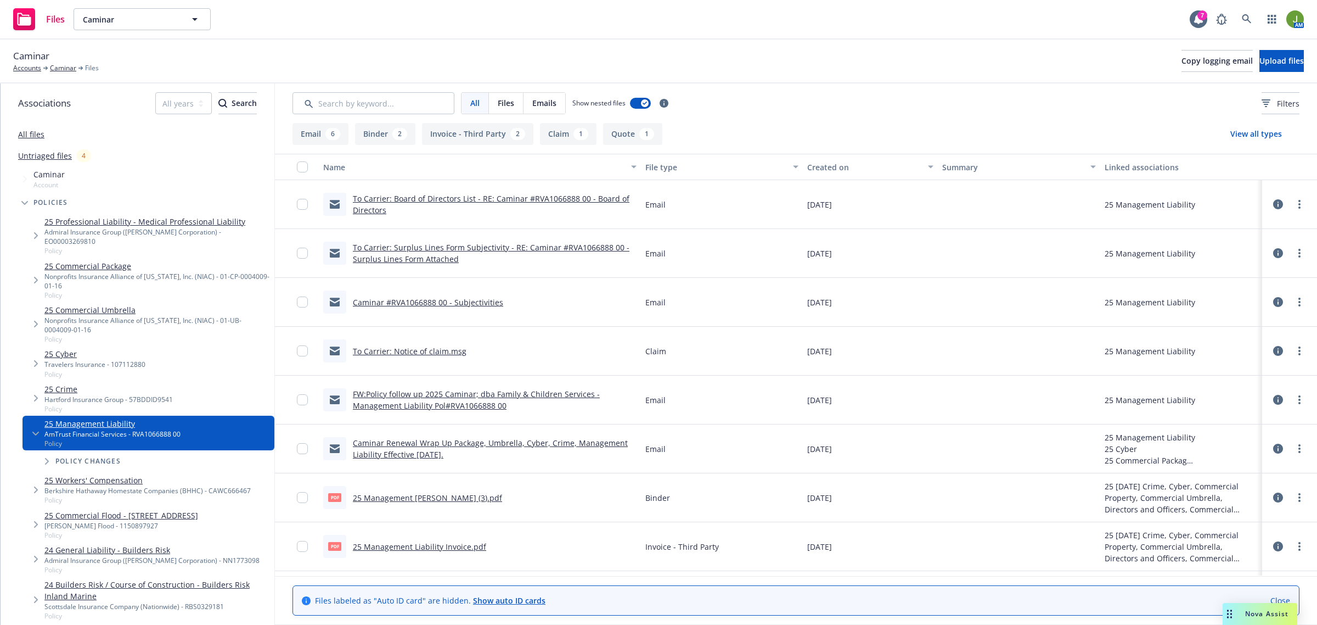
click at [429, 298] on link "Caminar #RVA1066888 00 - Subjectivities" at bounding box center [428, 302] width 150 height 10
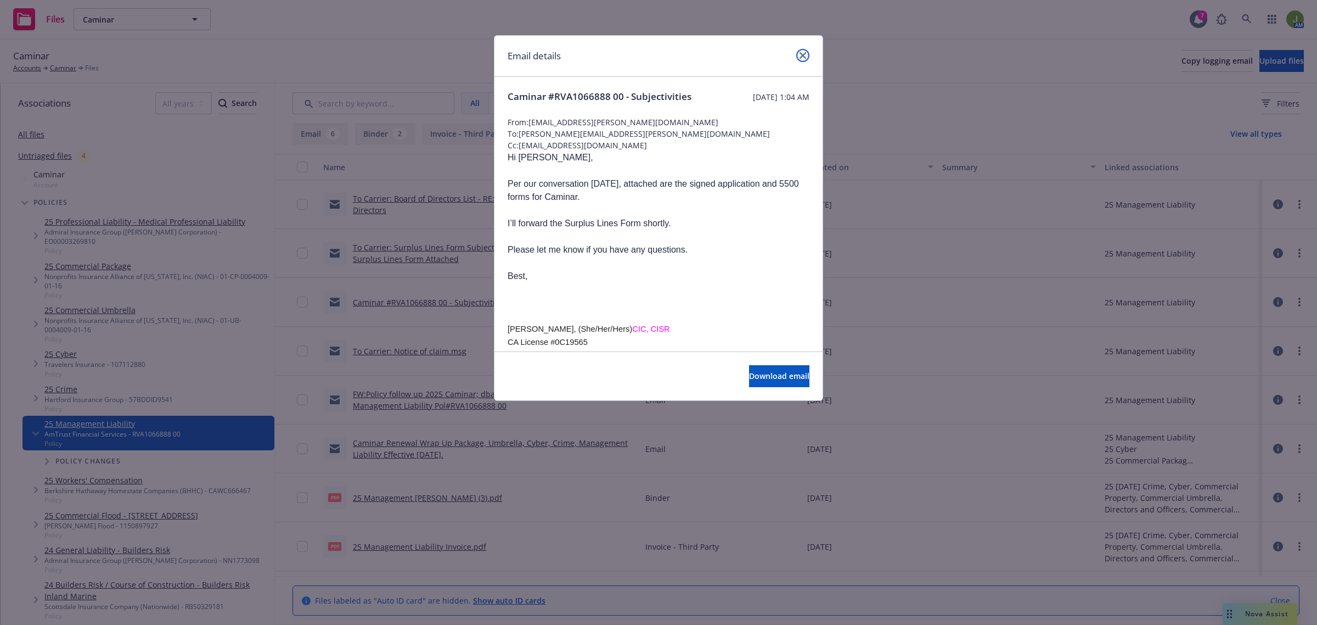
click at [807, 58] on link "close" at bounding box center [802, 55] width 13 height 13
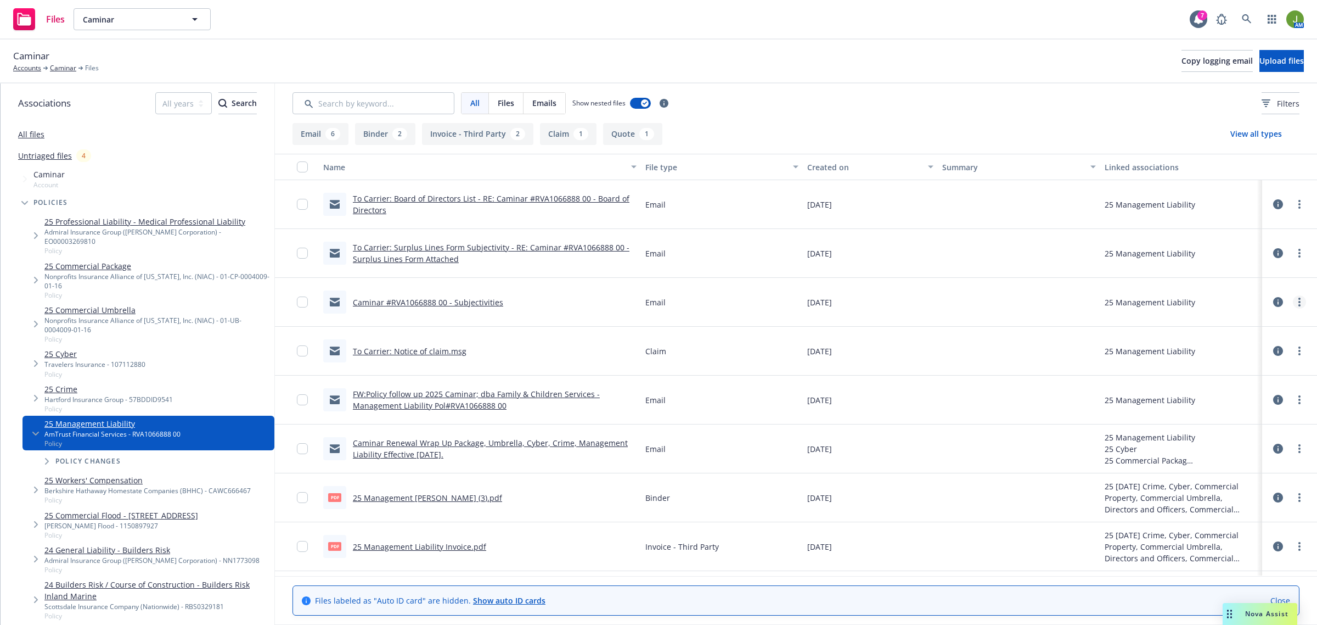
click at [1298, 303] on icon "more" at bounding box center [1299, 301] width 2 height 9
click at [1214, 371] on link "Edit" at bounding box center [1240, 369] width 109 height 22
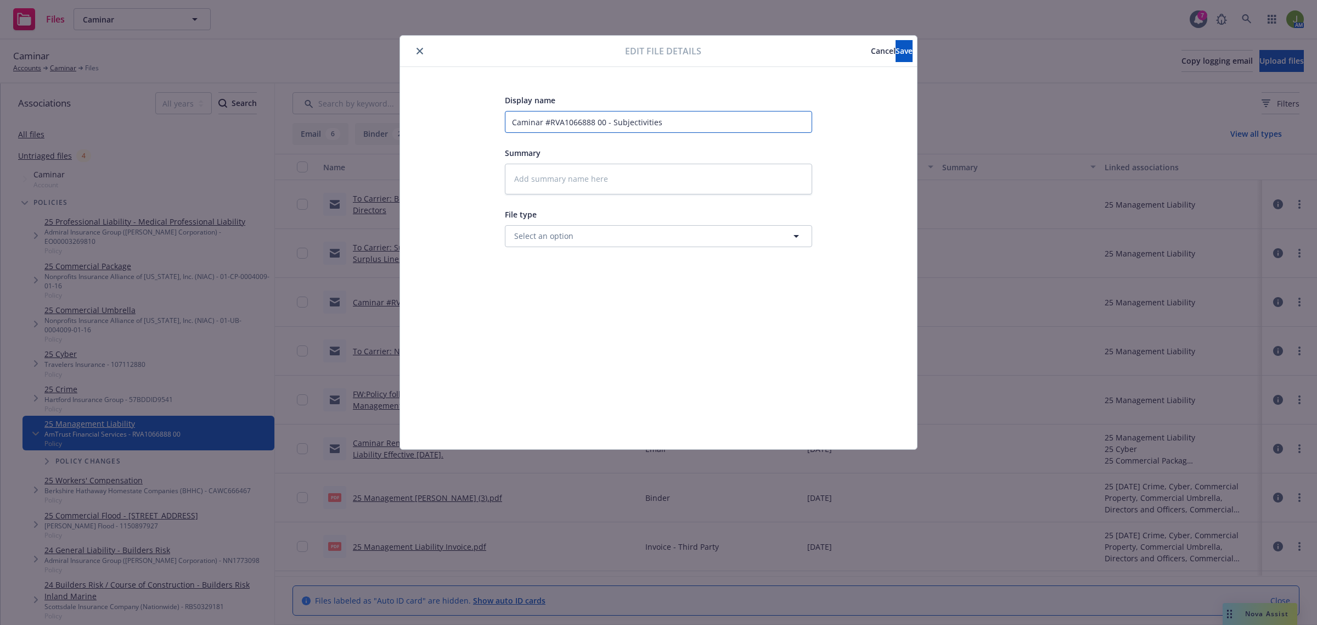
click at [509, 123] on input "Caminar #RVA1066888 00 - Subjectivities" at bounding box center [658, 122] width 307 height 22
type textarea "x"
type input "TCaminar #RVA1066888 00 - Subjectivities"
type textarea "x"
type input "To Caminar #RVA1066888 00 - Subjectivities"
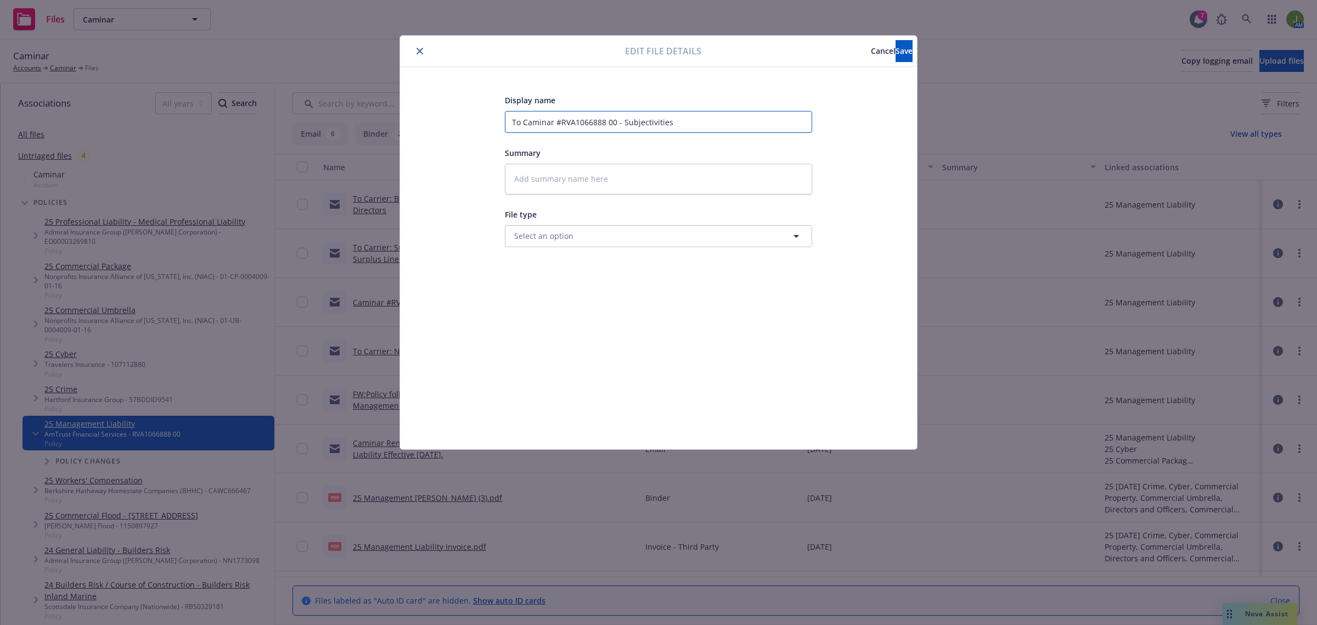
type textarea "x"
type input "To CCaminar #RVA1066888 00 - Subjectivities"
type textarea "x"
type input "To CaCaminar #RVA1066888 00 - Subjectivities"
type textarea "x"
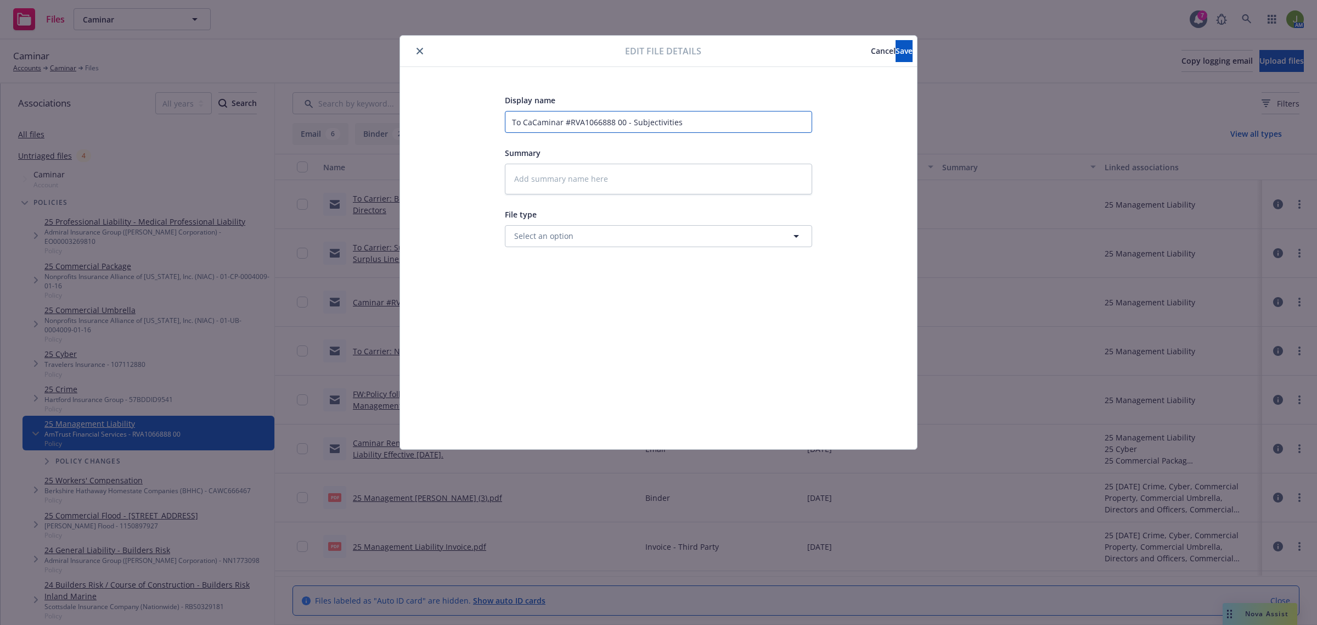
type input "To CarCaminar #RVA1066888 00 - Subjectivities"
type textarea "x"
type input "To CarrCaminar #RVA1066888 00 - Subjectivities"
type textarea "x"
type input "To CarrieCaminar #RVA1066888 00 - Subjectivities"
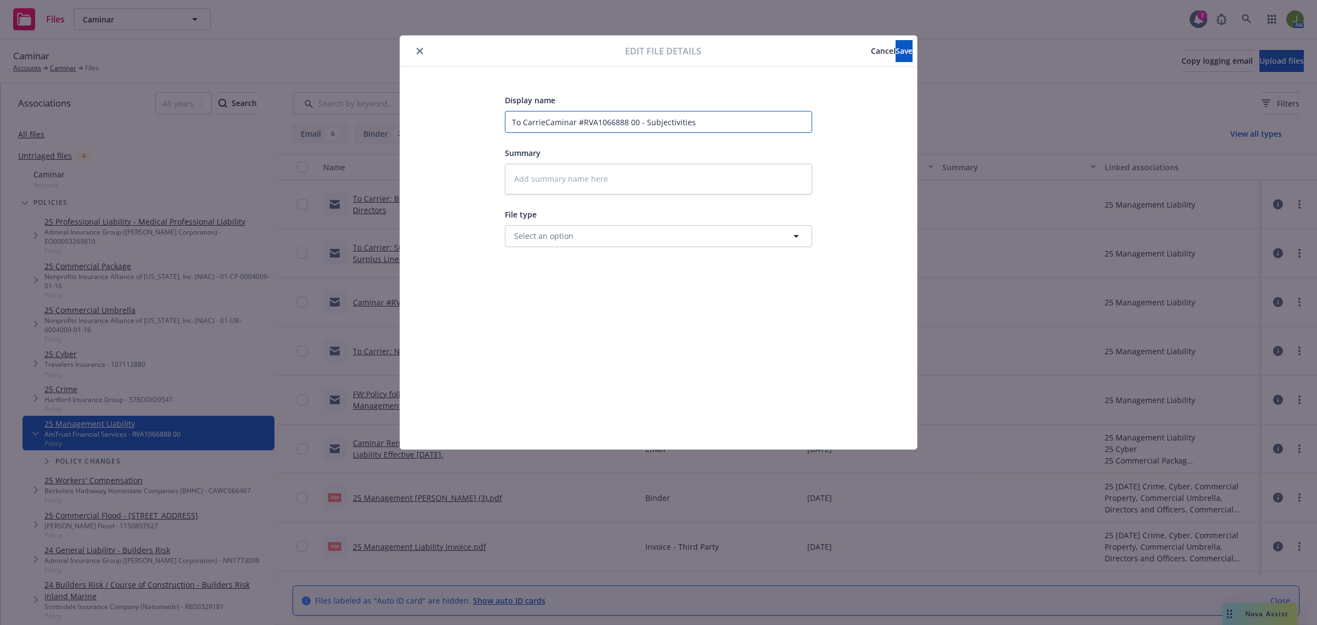
type textarea "x"
type input "To CarrierCaminar #RVA1066888 00 - Subjectivities"
type textarea "x"
type input "To Carrier:Caminar #RVA1066888 00 - Subjectivities"
type textarea "x"
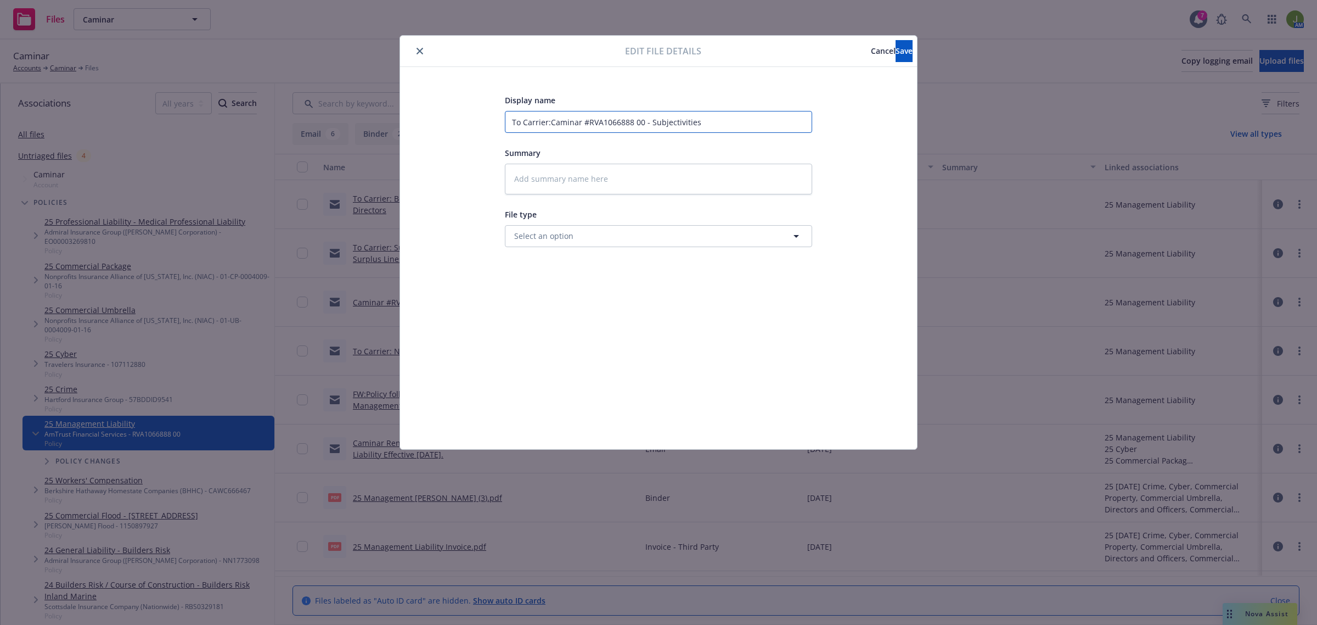
type input "To Carrier: Caminar #RVA1066888 00 - Subjectivities"
type textarea "x"
type input "To Carrier: FCaminar #RVA1066888 00 - Subjectivities"
type textarea "x"
type input "To Carrier: FoCaminar #RVA1066888 00 - Subjectivities"
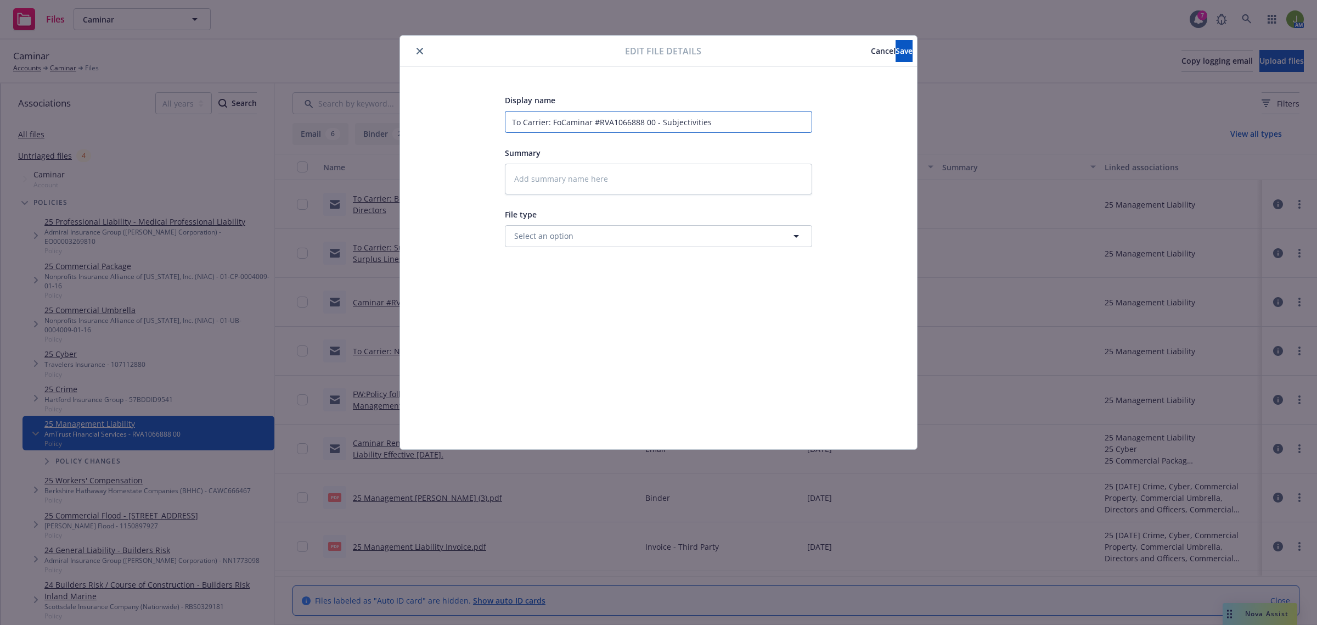
type textarea "x"
type input "To Carrier: ForCaminar #RVA1066888 00 - Subjectivities"
type textarea "x"
type input "To Carrier: FoCaminar #RVA1066888 00 - Subjectivities"
type textarea "x"
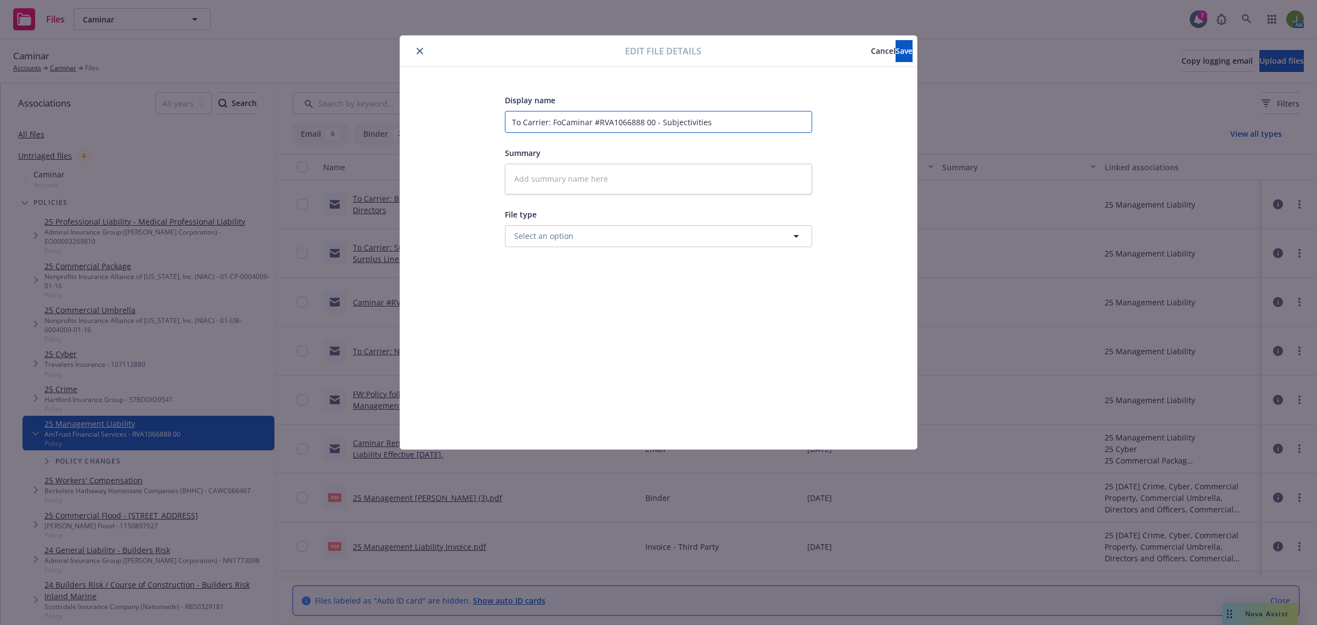
type input "To Carrier: FCaminar #RVA1066888 00 - Subjectivities"
type textarea "x"
type input "To Carrier: Caminar #RVA1066888 00 - Subjectivities"
type textarea "x"
type input "To Carrier: SCaminar #RVA1066888 00 - Subjectivities"
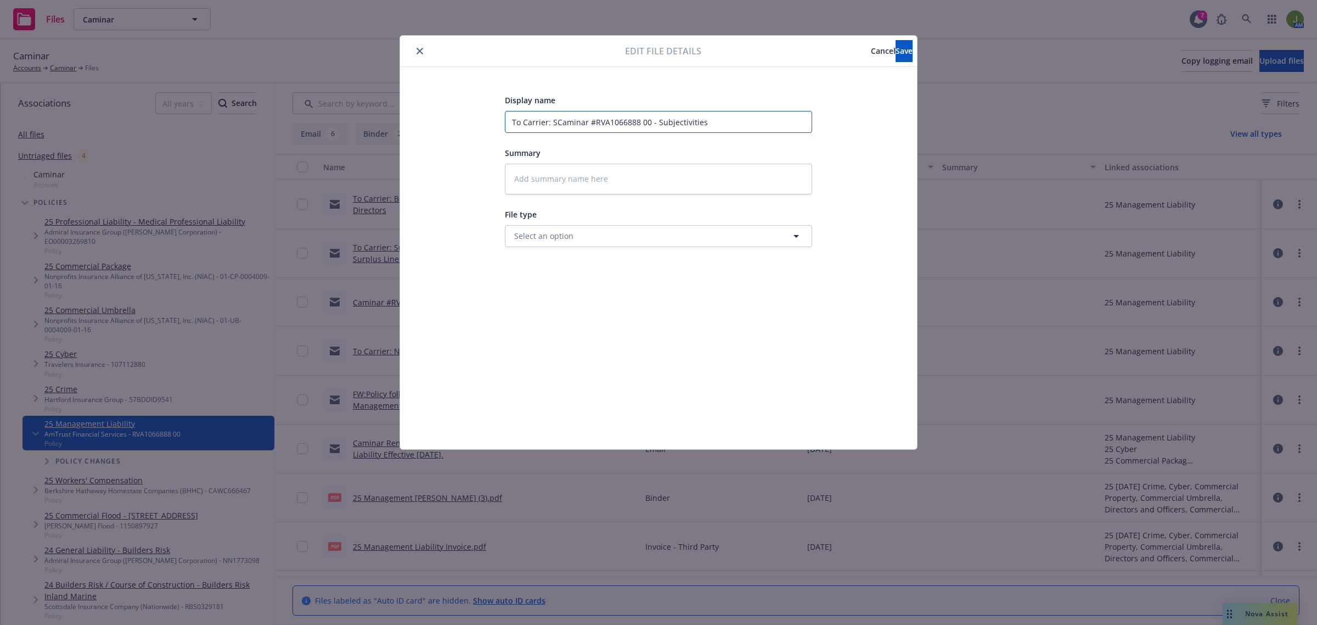
type textarea "x"
type input "To Carrier: SiCaminar #RVA1066888 00 - Subjectivities"
type textarea "x"
type input "To Carrier: SigCaminar #RVA1066888 00 - Subjectivities"
type textarea "x"
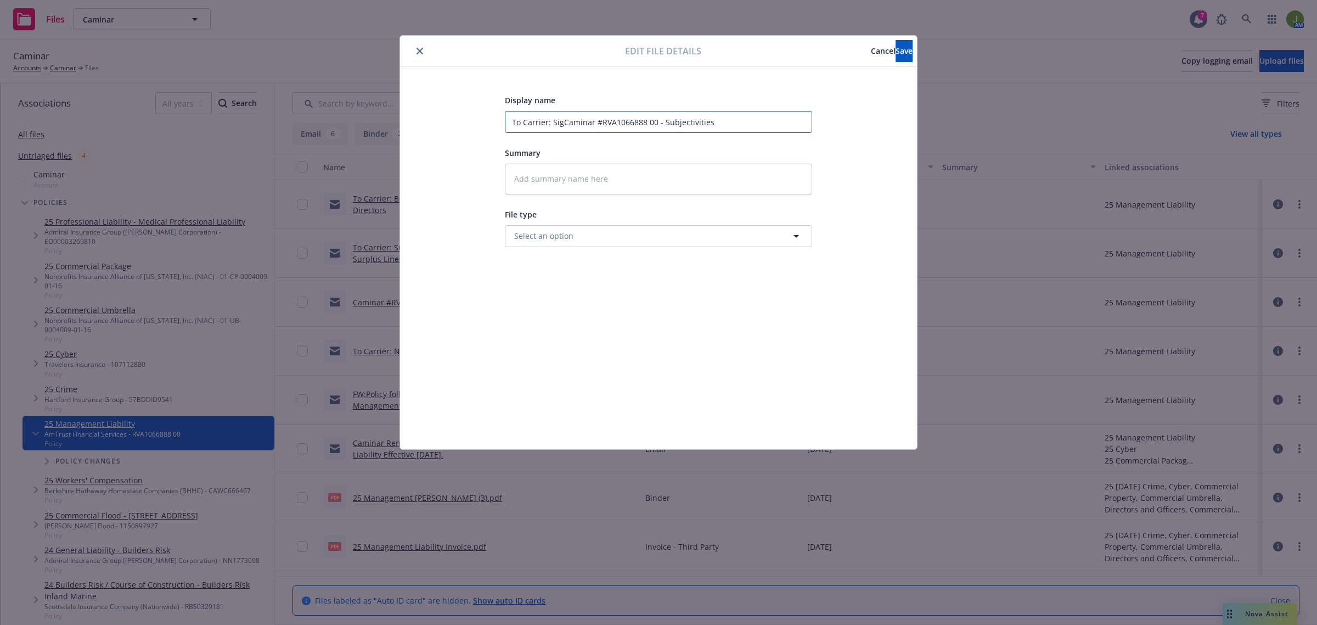
type input "To Carrier: SignCaminar #RVA1066888 00 - Subjectivities"
type textarea "x"
type input "To Carrier: SigneCaminar #RVA1066888 00 - Subjectivities"
type textarea "x"
type input "To Carrier: SignedCaminar #RVA1066888 00 - Subjectivities"
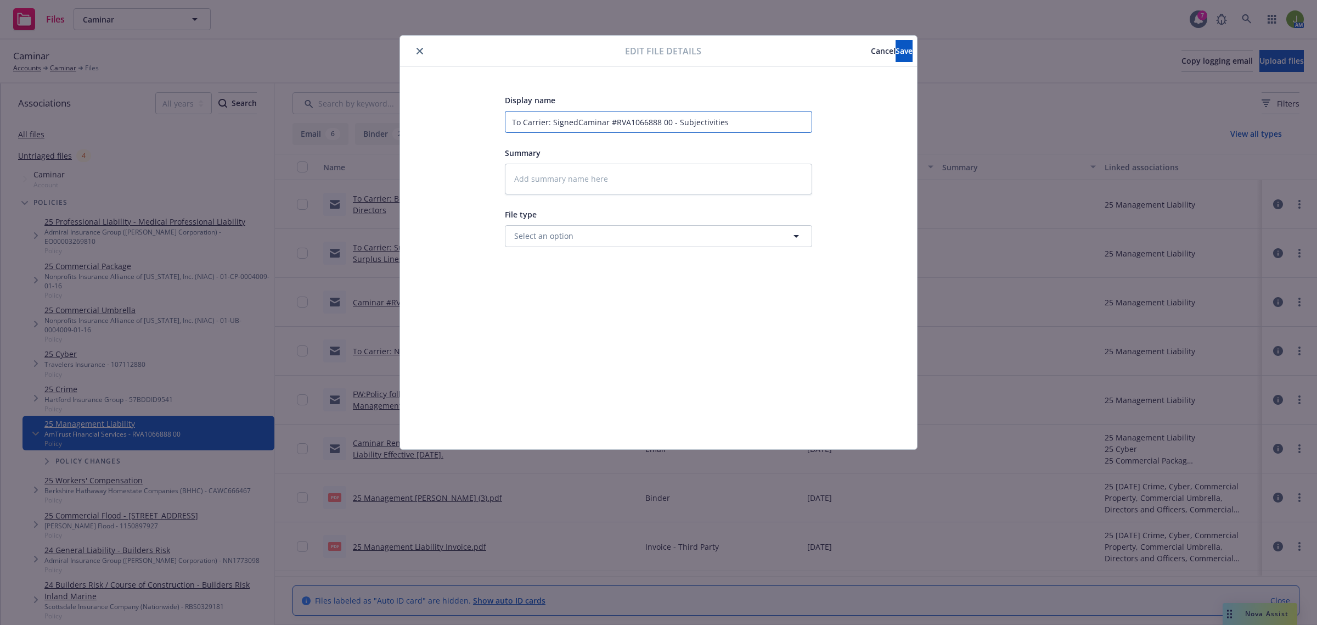
type textarea "x"
type input "To Carrier: Signed Caminar #RVA1066888 00 - Subjectivities"
type textarea "x"
type input "To Carrier: Signed ACaminar #RVA1066888 00 - Subjectivities"
type textarea "x"
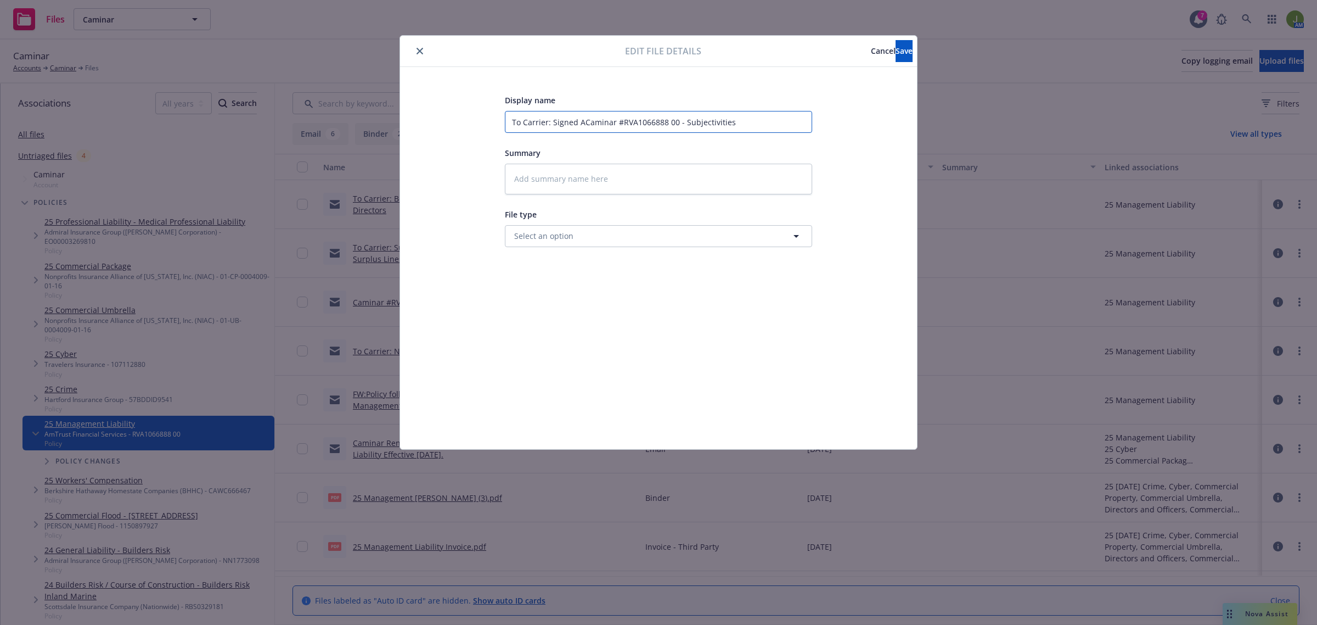
type input "To Carrier: Signed ApCaminar #RVA1066888 00 - Subjectivities"
type textarea "x"
type input "To Carrier: Signed AppCaminar #RVA1066888 00 - Subjectivities"
type textarea "x"
type input "To Carrier: Signed ApplCaminar #RVA1066888 00 - Subjectivities"
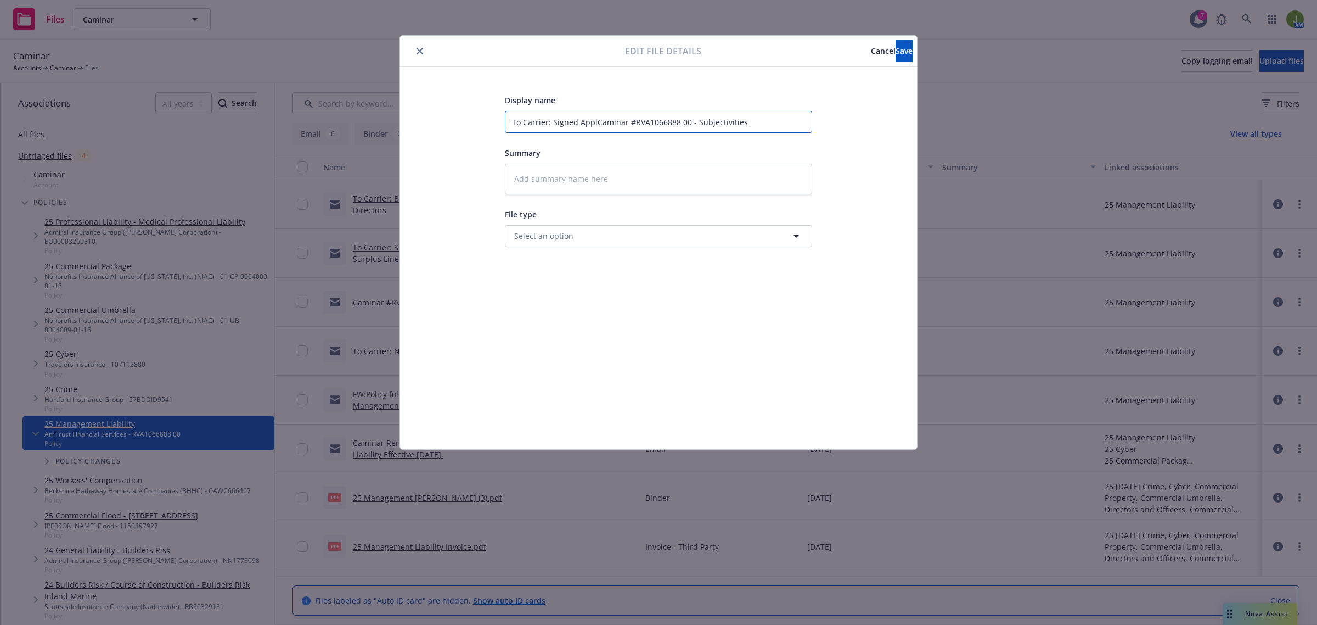
type textarea "x"
type input "To Carrier: Signed AppliCaminar #RVA1066888 00 - Subjectivities"
type textarea "x"
type input "To Carrier: Signed ApplicCaminar #RVA1066888 00 - Subjectivities"
type textarea "x"
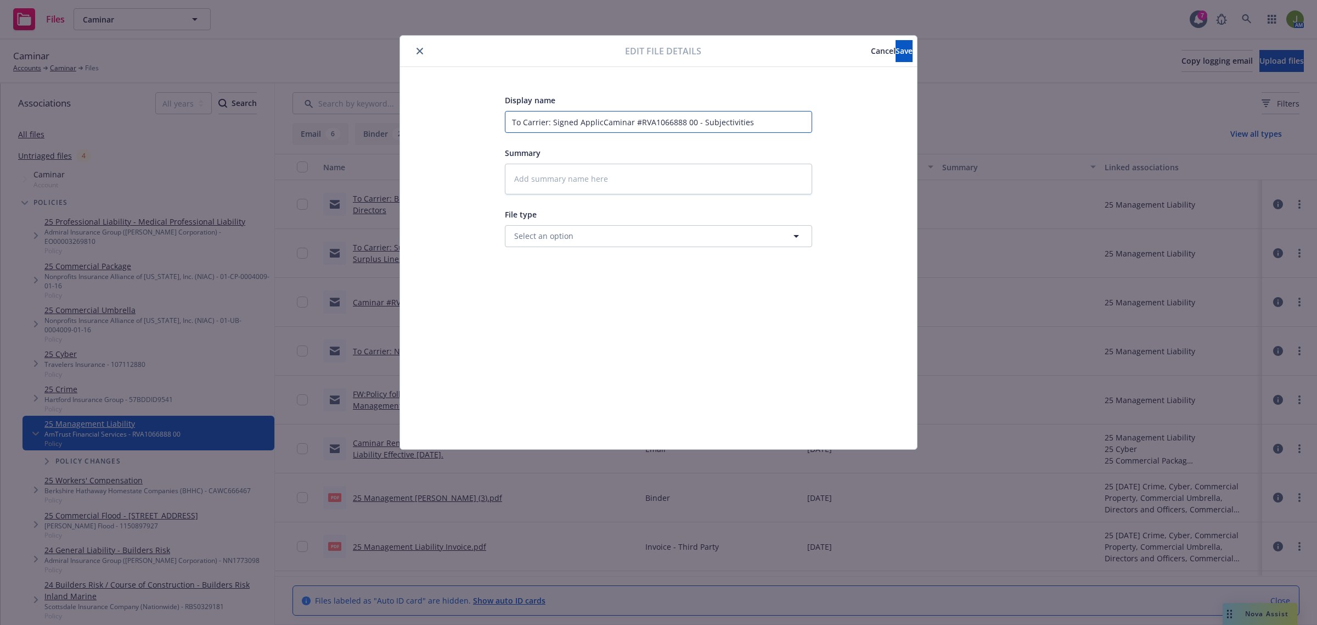
type input "To Carrier: Signed ApplicaCaminar #RVA1066888 00 - Subjectivities"
type textarea "x"
type input "To Carrier: Signed ApplicatiCaminar #RVA1066888 00 - Subjectivities"
type textarea "x"
type input "To Carrier: Signed ApplicatioCaminar #RVA1066888 00 - Subjectivities"
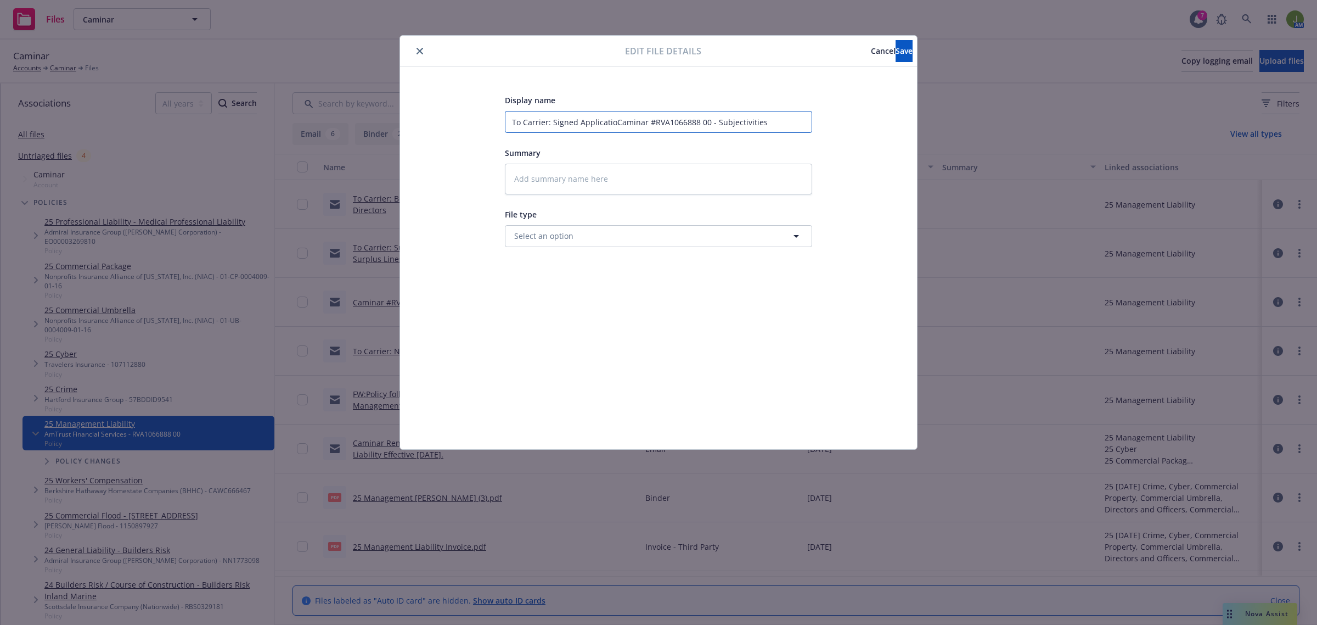
type textarea "x"
type input "To Carrier: Signed ApplicationCaminar #RVA1066888 00 - Subjectivities"
type textarea "x"
type input "To Carrier: Signed Application Caminar #RVA1066888 00 - Subjectivities"
type textarea "x"
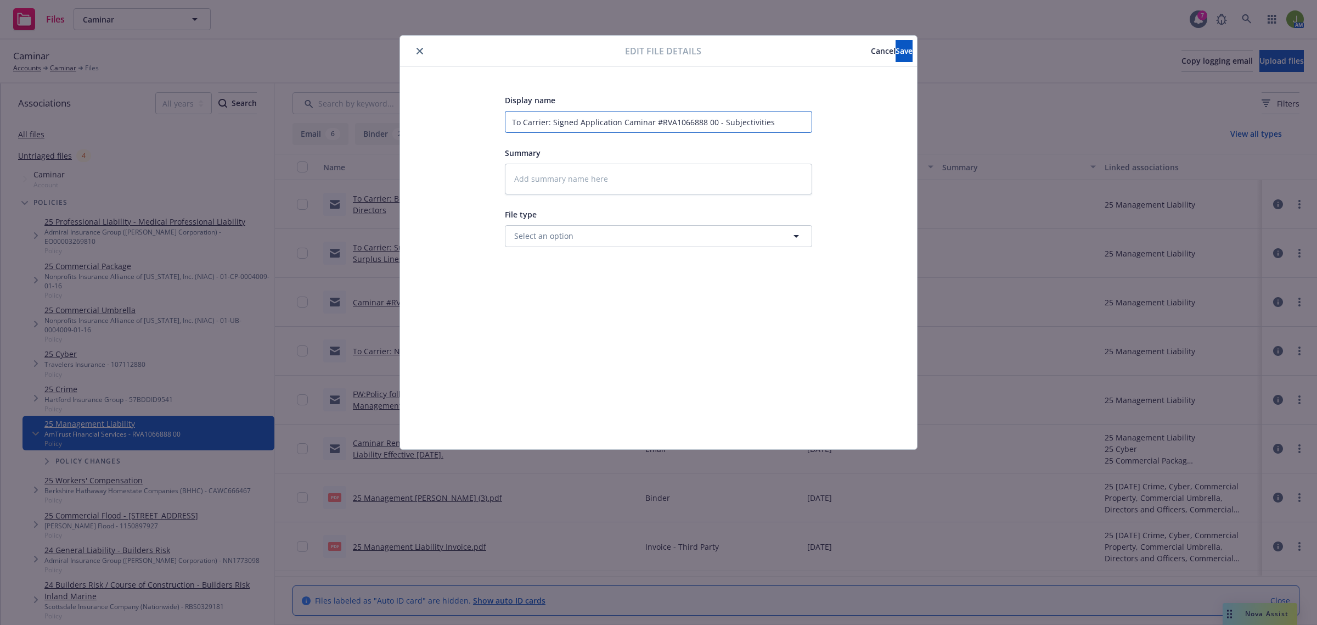
type input "To Carrier: Signed Application &Caminar #RVA1066888 00 - Subjectivities"
type textarea "x"
type input "To Carrier: Signed Application & Caminar #RVA1066888 00 - Subjectivities"
type textarea "x"
type input "To Carrier: Signed Application & FCaminar #RVA1066888 00 - Subjectivities"
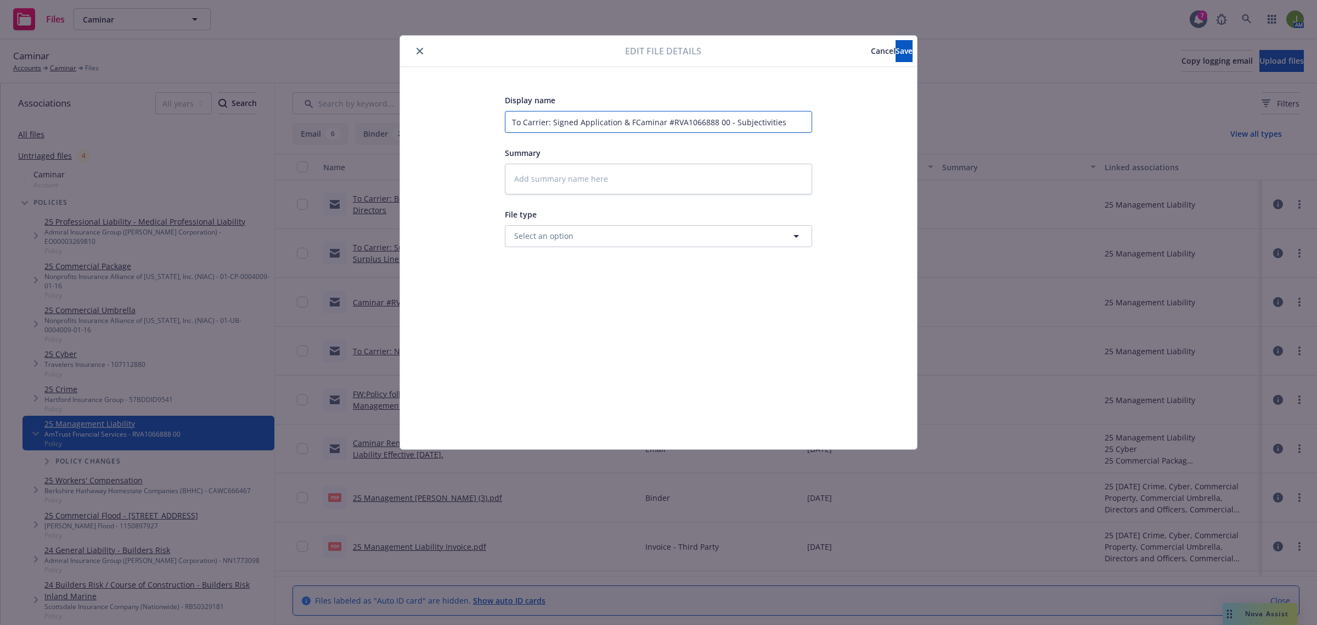
type textarea "x"
type input "To Carrier: Signed Application & FoCaminar #RVA1066888 00 - Subjectivities"
type textarea "x"
type input "To Carrier: Signed Application & ForCaminar #RVA1066888 00 - Subjectivities"
type textarea "x"
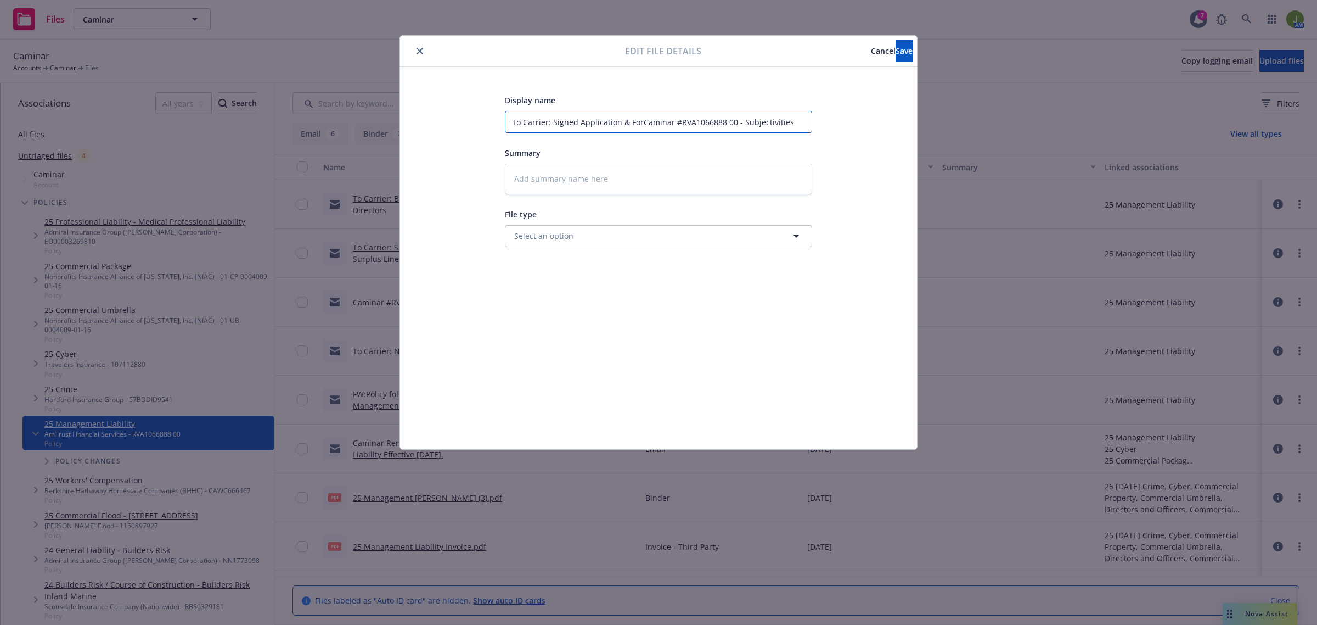
type input "To Carrier: Signed Application & FormCaminar #RVA1066888 00 - Subjectivities"
type textarea "x"
type input "To Carrier: Signed Application & Form Caminar #RVA1066888 00 - Subjectivities"
type textarea "x"
type input "To Carrier: Signed Application & Form 5Caminar #RVA1066888 00 - Subjectivities"
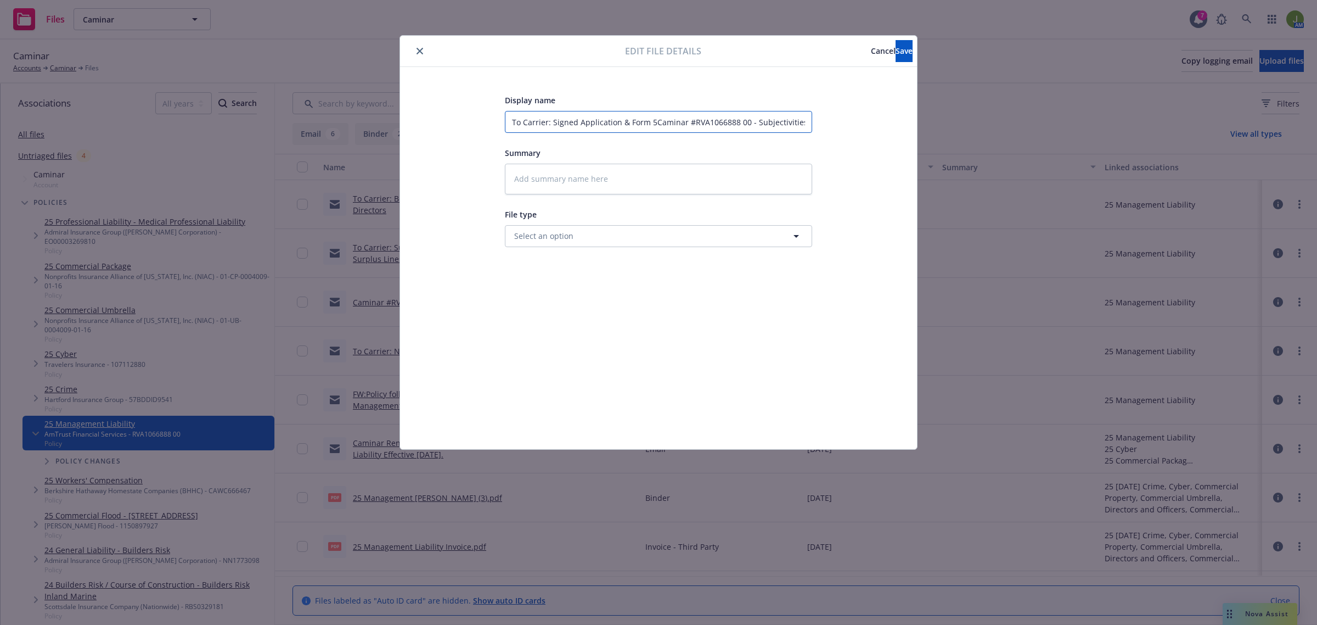
type textarea "x"
type input "To Carrier: Signed Application & Form 55Caminar #RVA1066888 00 - Subjectivities"
type textarea "x"
type input "To Carrier: Signed Application & Form 550Caminar #RVA1066888 00 - Subjectivities"
click at [896, 55] on span "Save" at bounding box center [904, 51] width 17 height 10
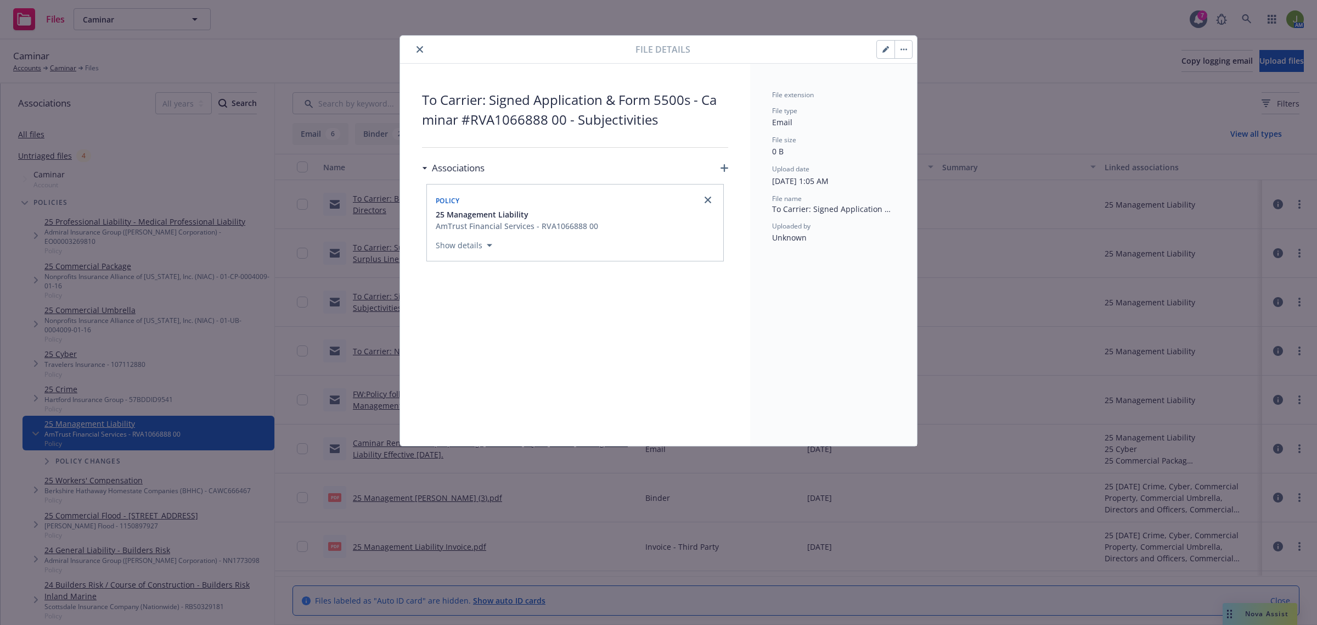
click at [421, 51] on icon "close" at bounding box center [420, 49] width 7 height 7
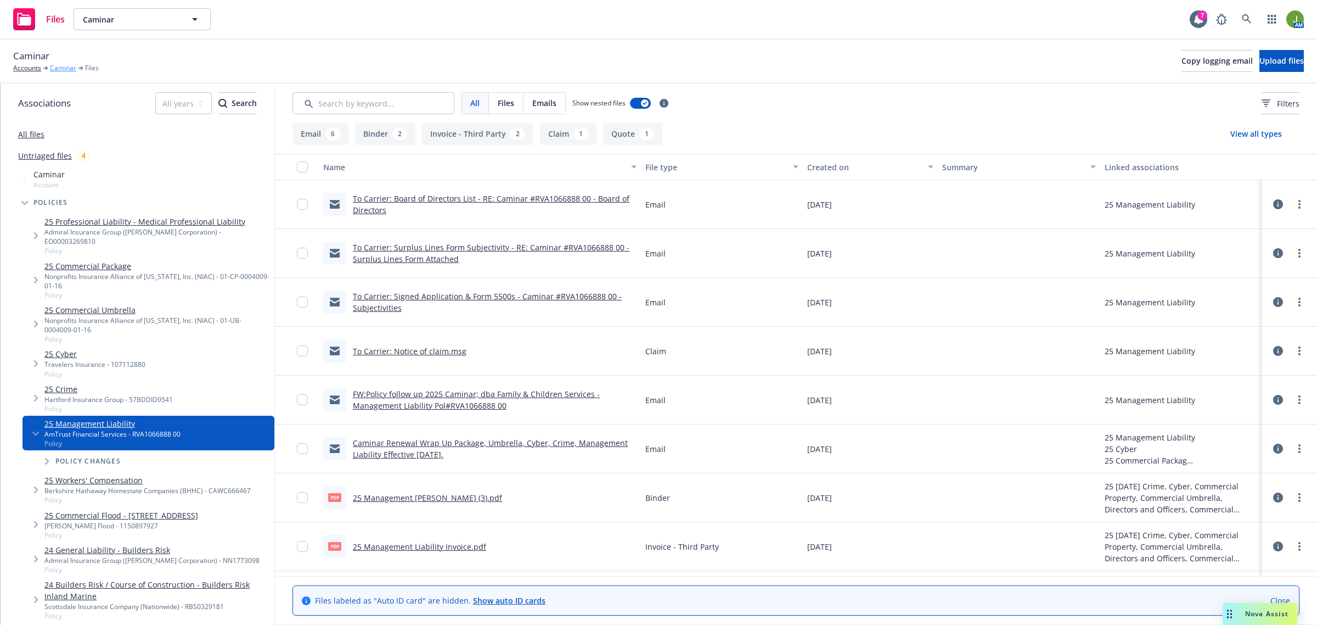
click at [66, 66] on link "Caminar" at bounding box center [63, 68] width 26 height 10
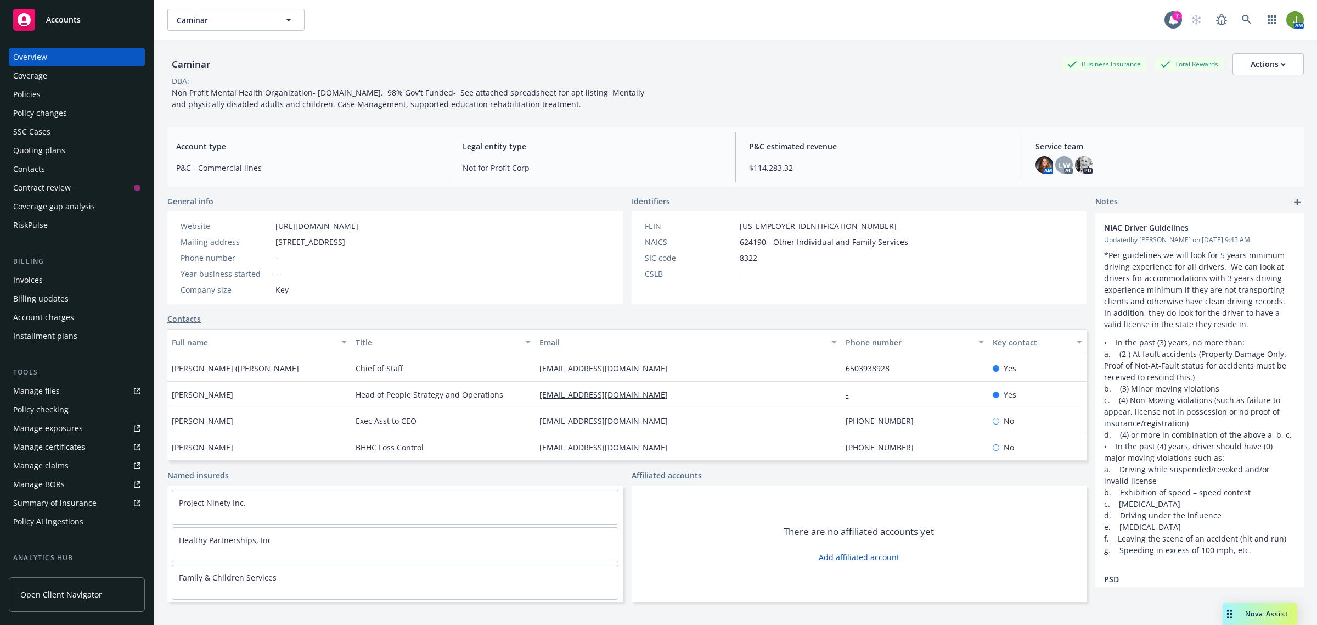
click at [26, 278] on div "Invoices" at bounding box center [28, 280] width 30 height 18
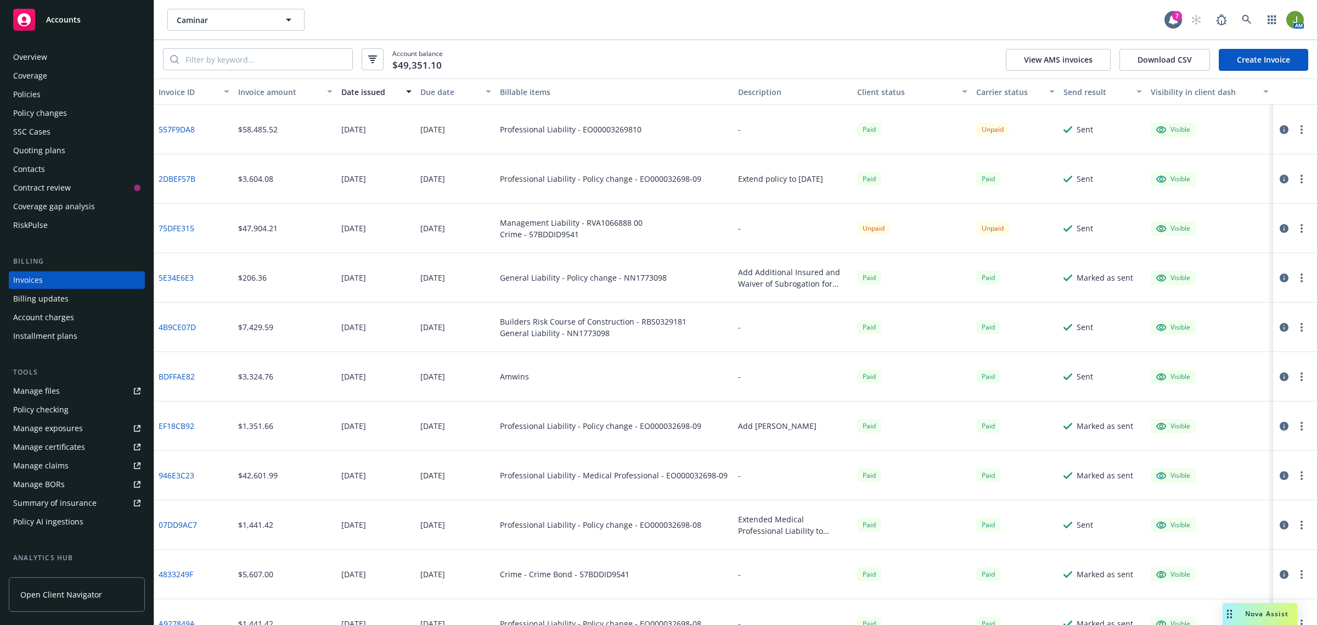
click at [44, 280] on div "Invoices" at bounding box center [76, 280] width 127 height 18
click at [32, 171] on div "Contacts" at bounding box center [29, 169] width 32 height 18
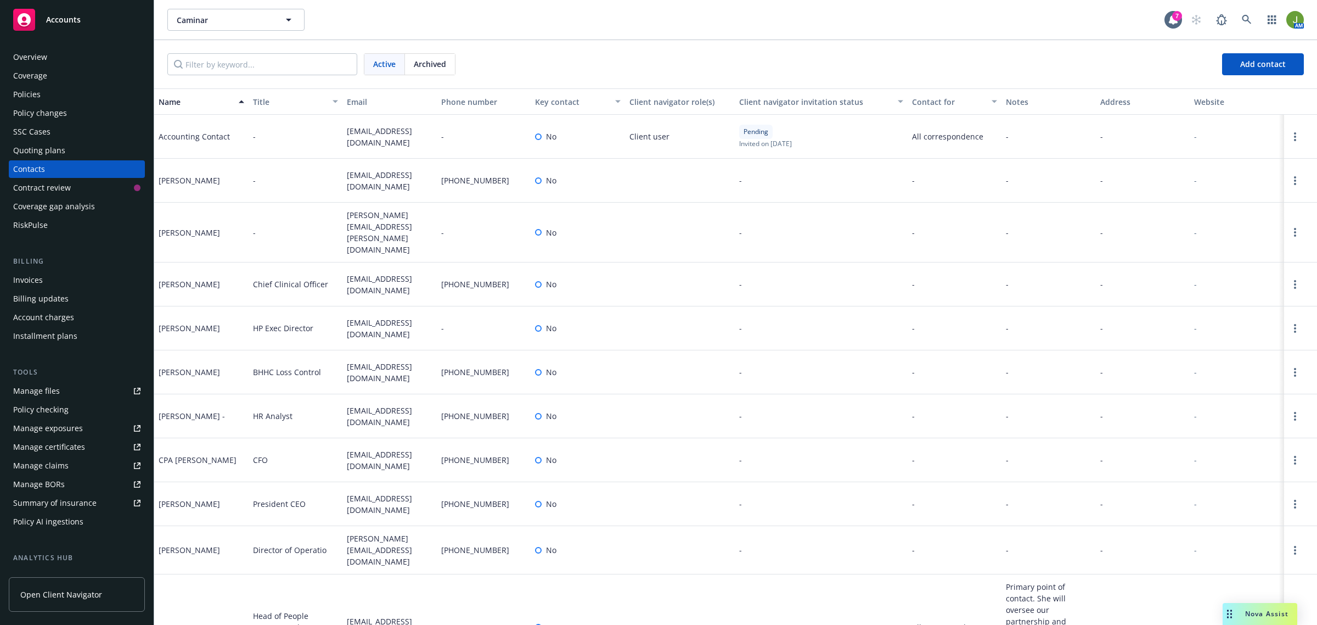
click at [30, 286] on div "Invoices" at bounding box center [28, 280] width 30 height 18
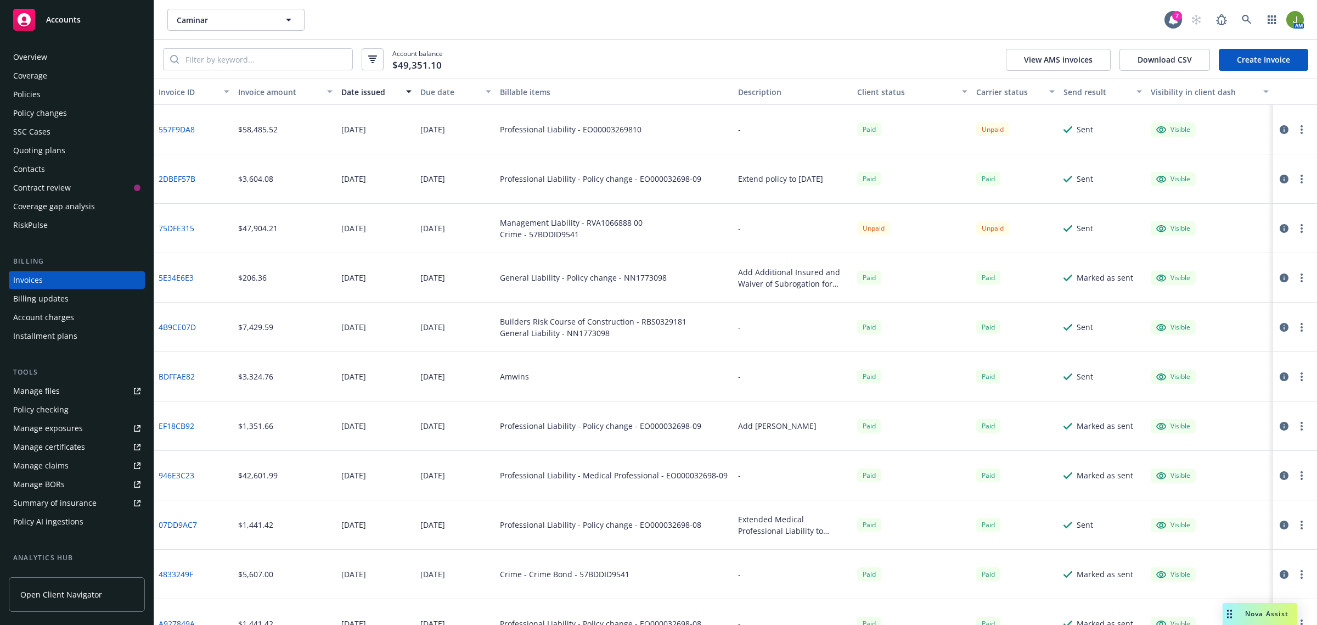
click at [1295, 229] on button "button" at bounding box center [1301, 228] width 13 height 13
click at [161, 225] on link "75DFE315" at bounding box center [177, 228] width 36 height 12
click at [55, 167] on div "Contacts" at bounding box center [76, 169] width 127 height 18
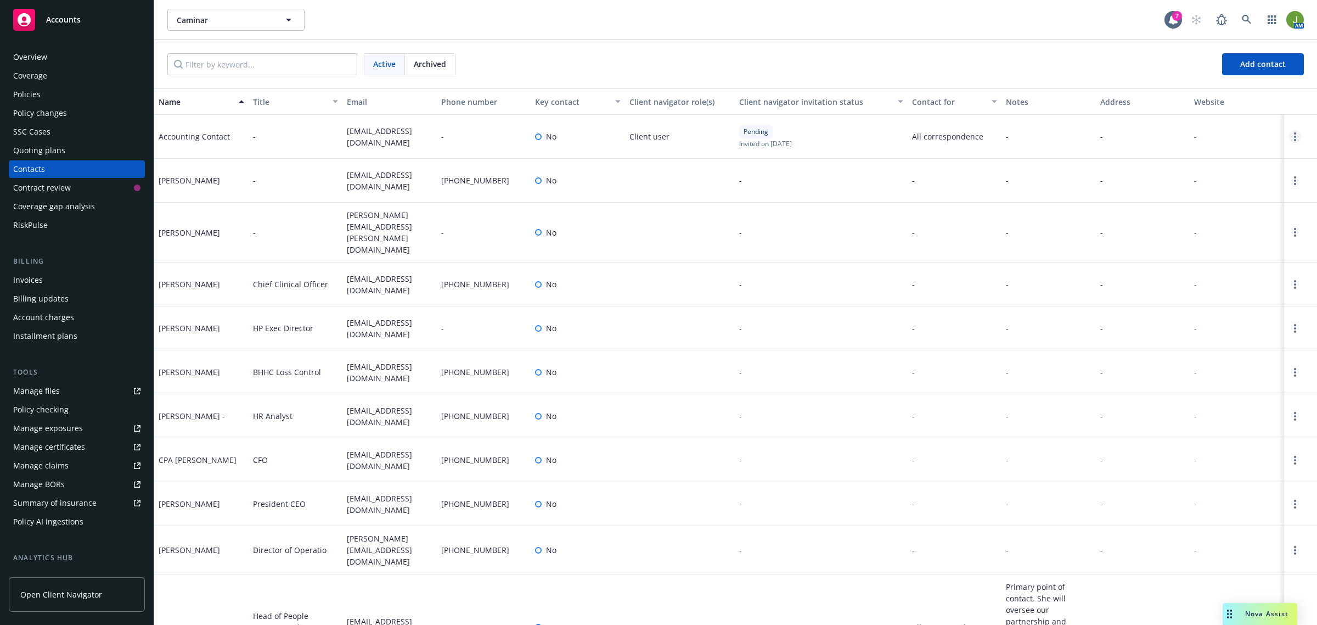
click at [1289, 132] on link "Open options" at bounding box center [1295, 136] width 13 height 13
drag, startPoint x: 379, startPoint y: 144, endPoint x: 346, endPoint y: 128, distance: 37.3
click at [347, 128] on span "accountspayable@caminar.org" at bounding box center [390, 136] width 86 height 23
copy span "accountspayable@caminar.org"
click at [66, 396] on link "Manage files" at bounding box center [77, 391] width 136 height 18
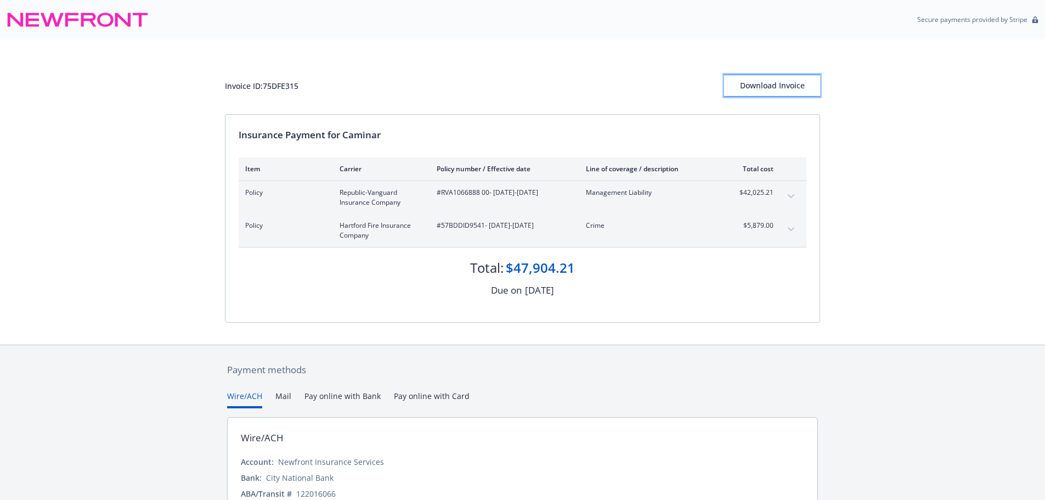
click at [739, 89] on button "Download Invoice" at bounding box center [772, 86] width 96 height 22
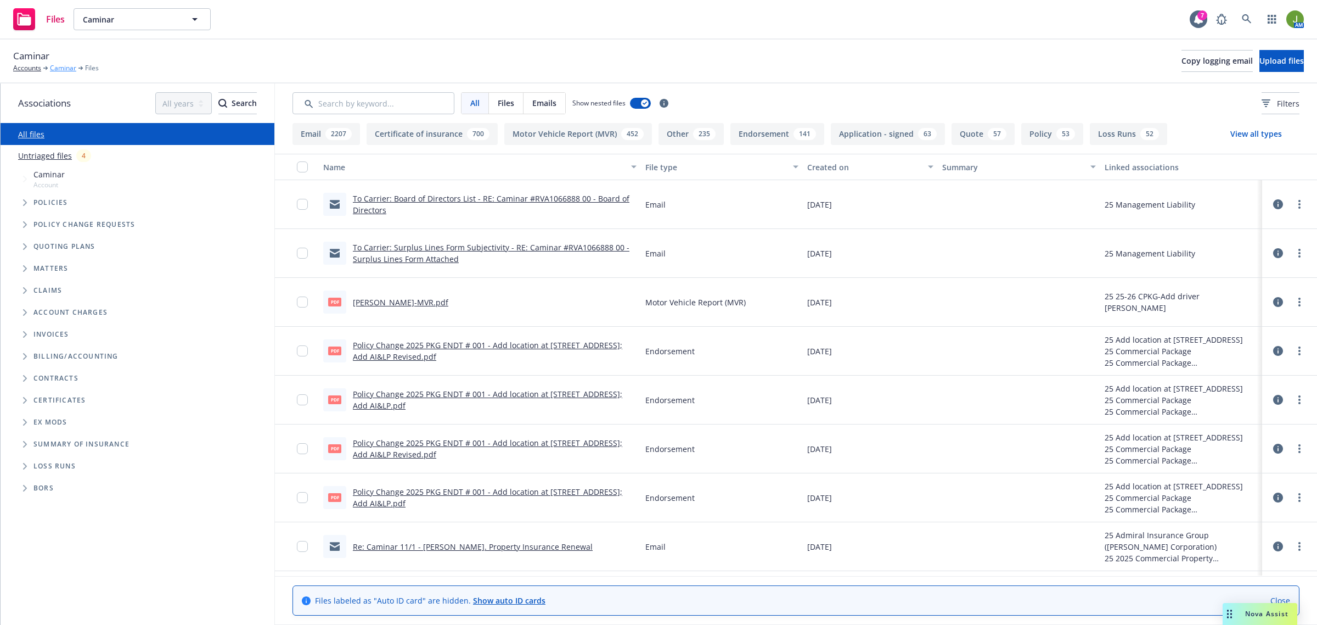
click at [62, 70] on link "Caminar" at bounding box center [63, 68] width 26 height 10
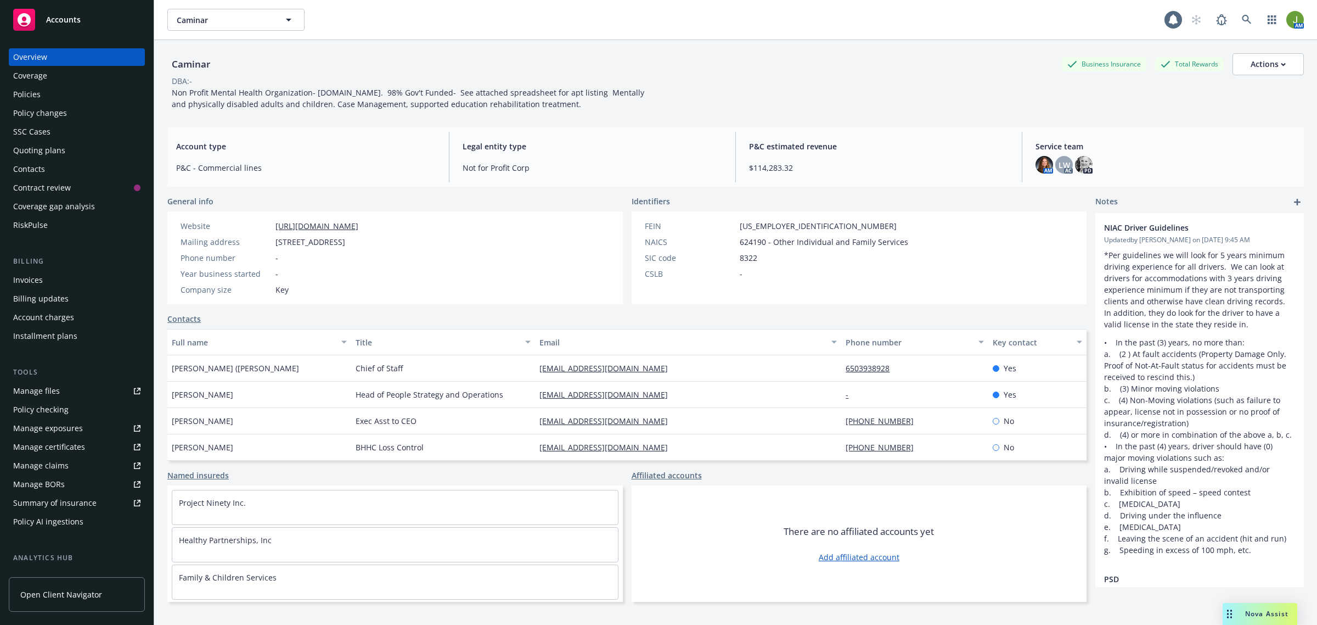
click at [31, 92] on div "Policies" at bounding box center [26, 95] width 27 height 18
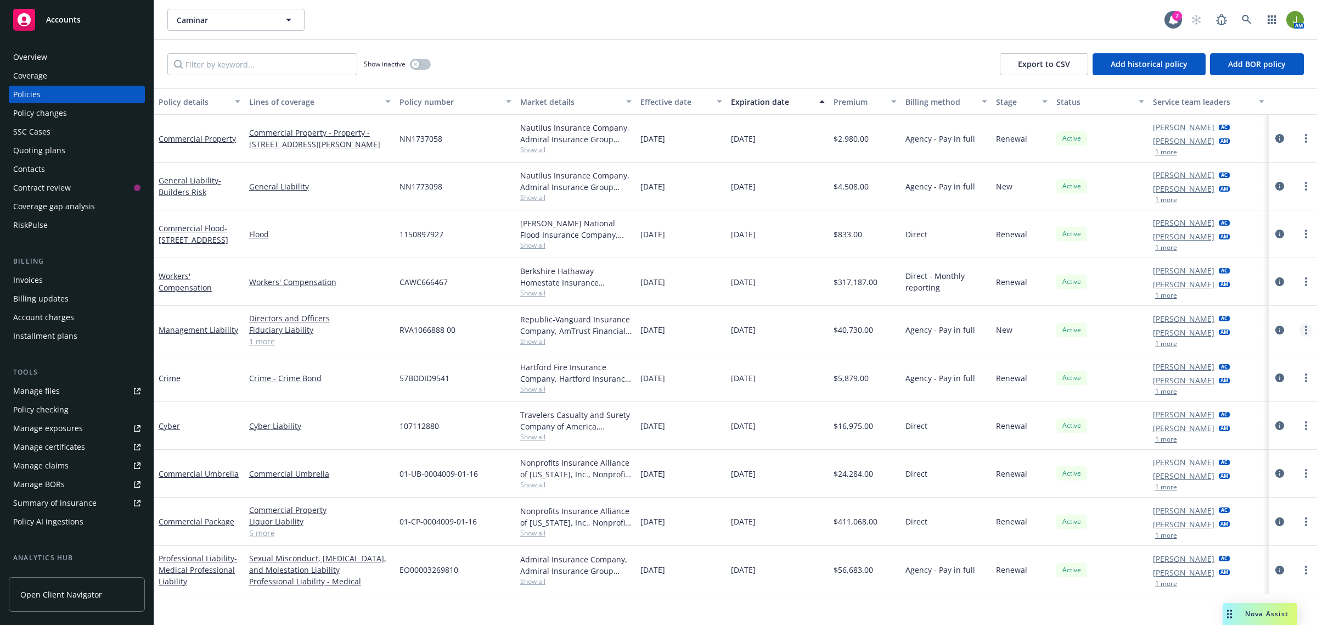
click at [1304, 328] on link "more" at bounding box center [1306, 329] width 13 height 13
click at [1263, 494] on link "Copy logging email" at bounding box center [1248, 485] width 129 height 22
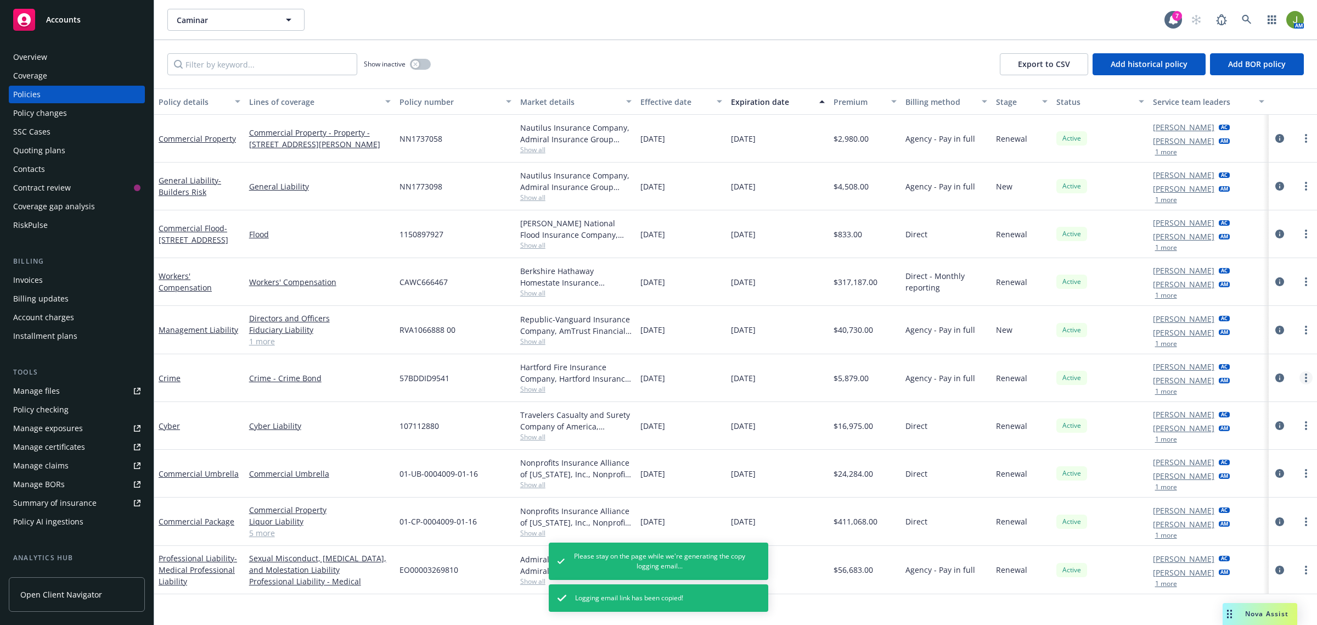
click at [1309, 378] on link "more" at bounding box center [1306, 377] width 13 height 13
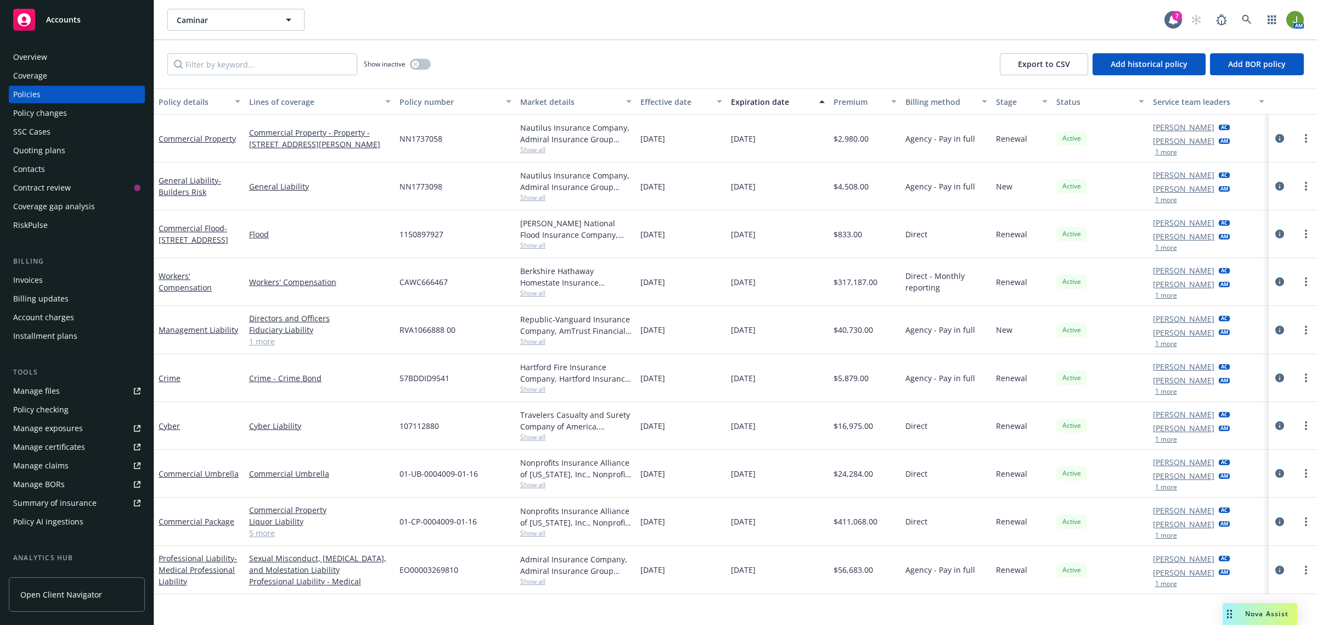
click at [1235, 542] on div "[PERSON_NAME] AC [PERSON_NAME] AM 1 more" at bounding box center [1209, 521] width 121 height 48
click at [1305, 382] on icon "more" at bounding box center [1306, 377] width 2 height 9
click at [1228, 533] on link "Copy logging email" at bounding box center [1248, 533] width 129 height 22
click at [67, 284] on div "Invoices" at bounding box center [76, 280] width 127 height 18
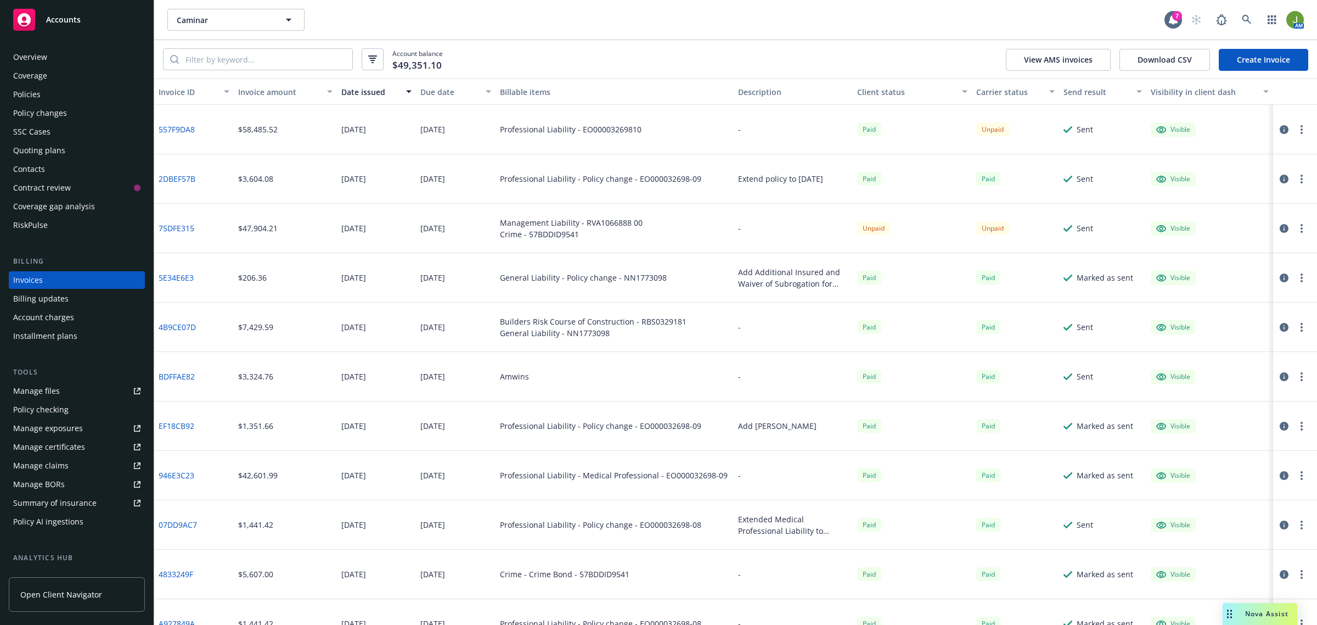
click at [1280, 229] on icon "button" at bounding box center [1284, 228] width 9 height 9
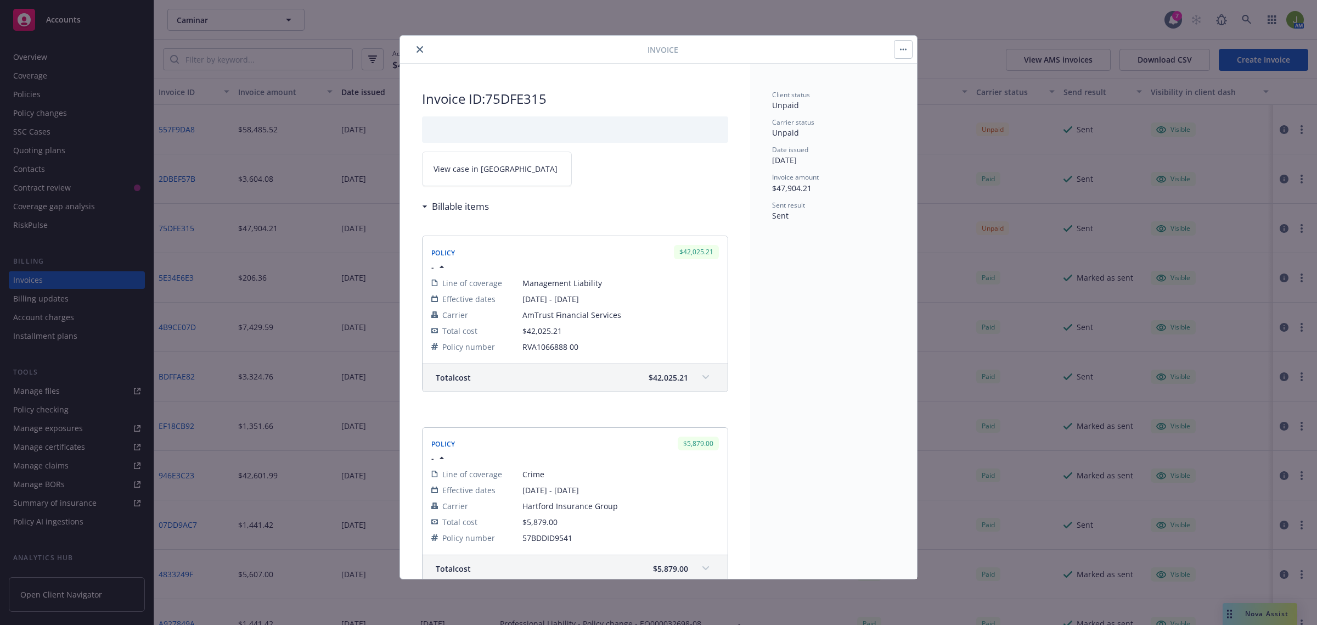
click at [517, 180] on link "View case in [GEOGRAPHIC_DATA]" at bounding box center [497, 168] width 150 height 35
